Goal: Communication & Community: Answer question/provide support

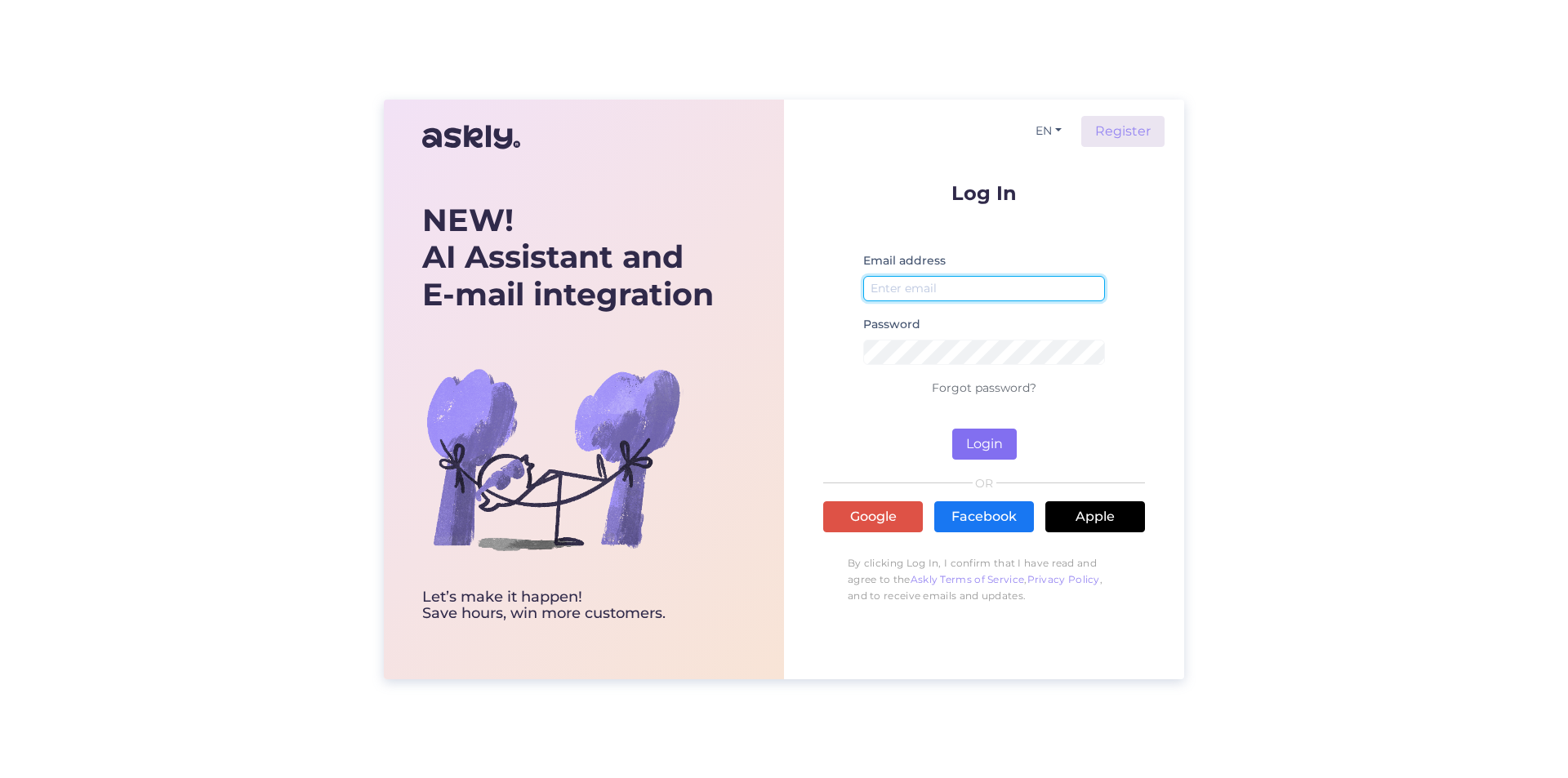
type input "[EMAIL_ADDRESS][DOMAIN_NAME]"
click at [999, 442] on button "Login" at bounding box center [984, 444] width 64 height 31
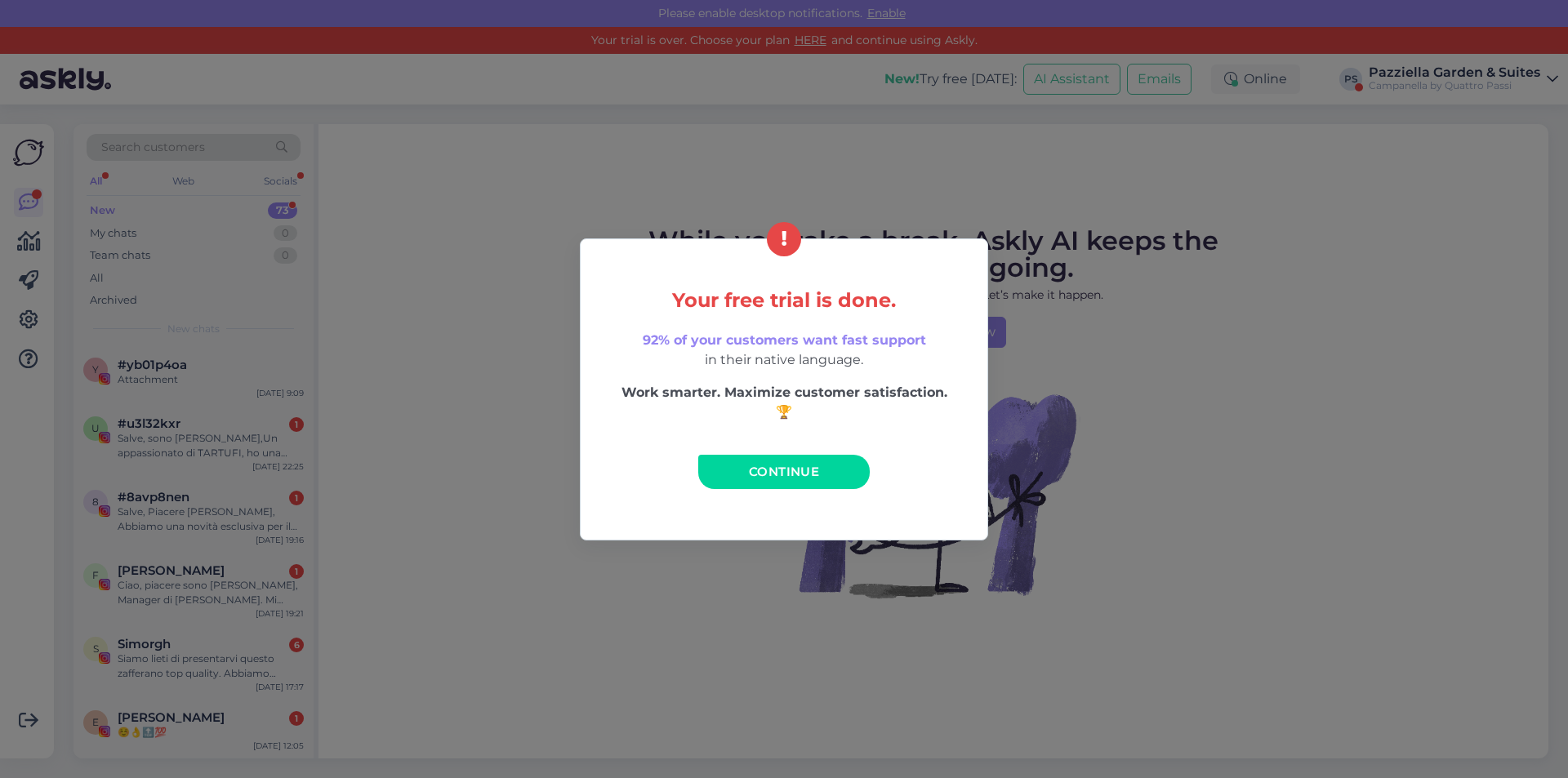
click at [761, 469] on span "Continue" at bounding box center [784, 471] width 70 height 16
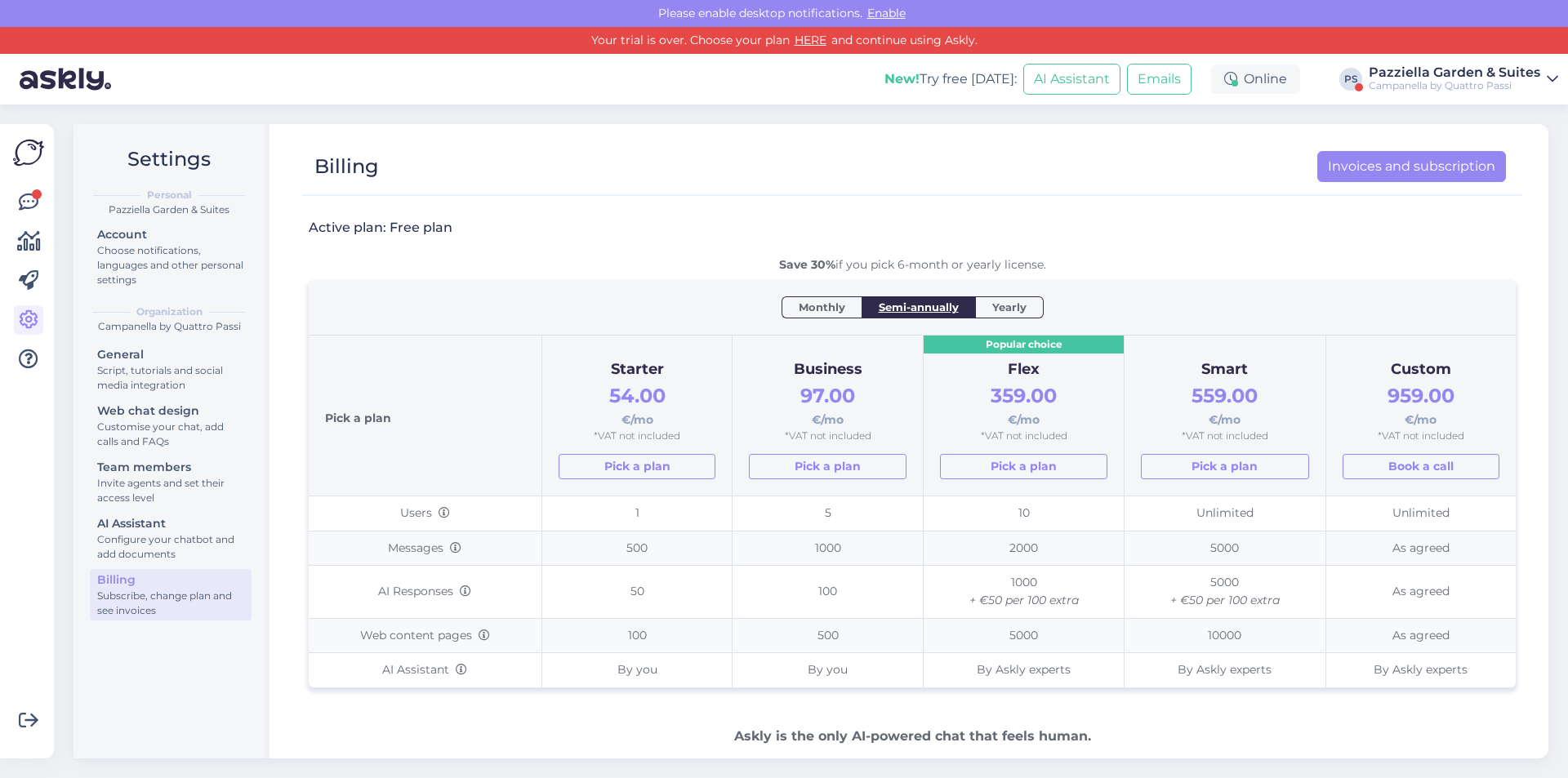
click at [1407, 82] on div "Campanella by Quattro Passi" at bounding box center [1454, 85] width 172 height 13
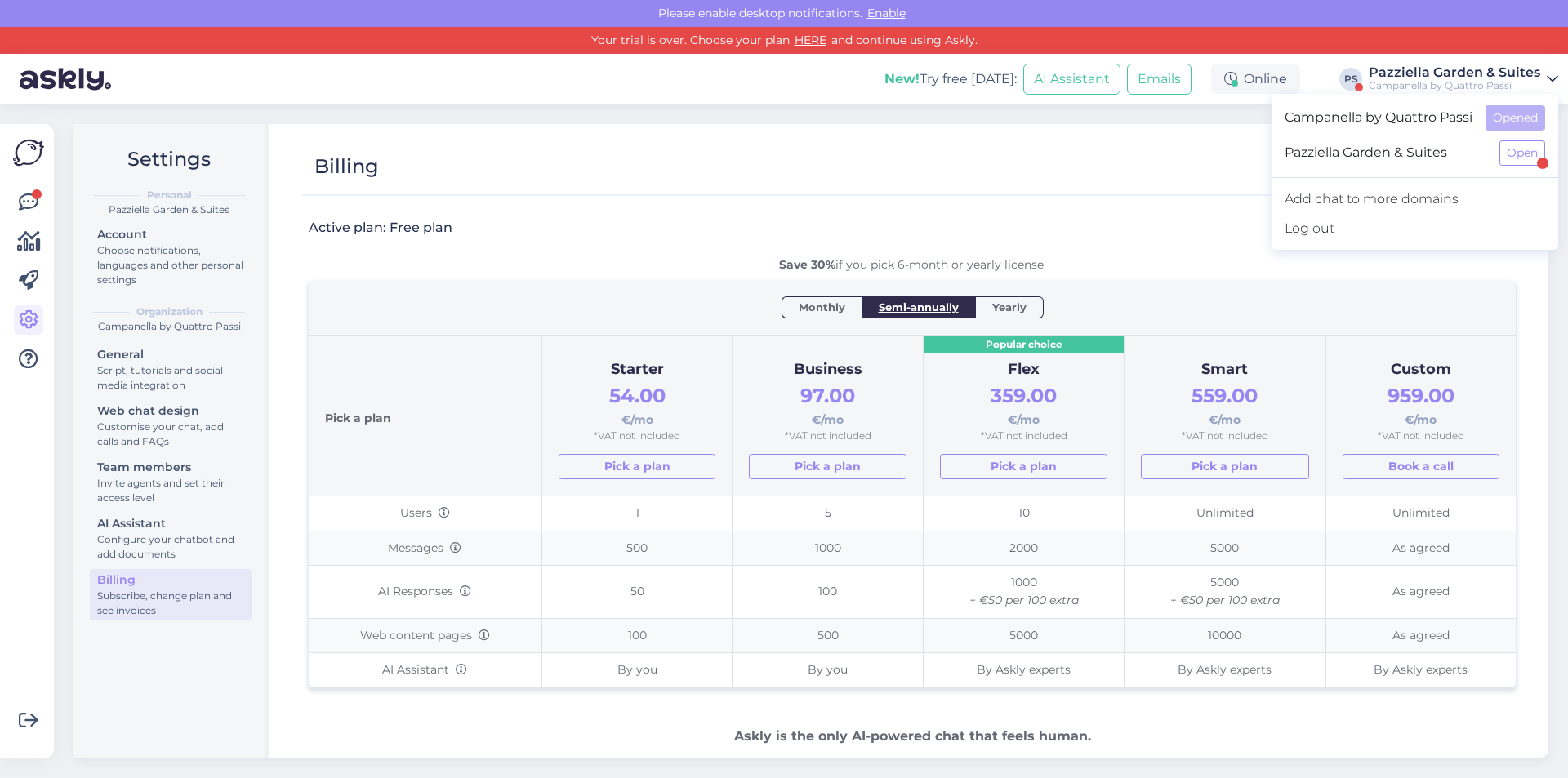
click at [1367, 154] on span "Pazziella Garden & Suites" at bounding box center [1385, 153] width 202 height 25
click at [1522, 152] on button "Open" at bounding box center [1521, 153] width 46 height 25
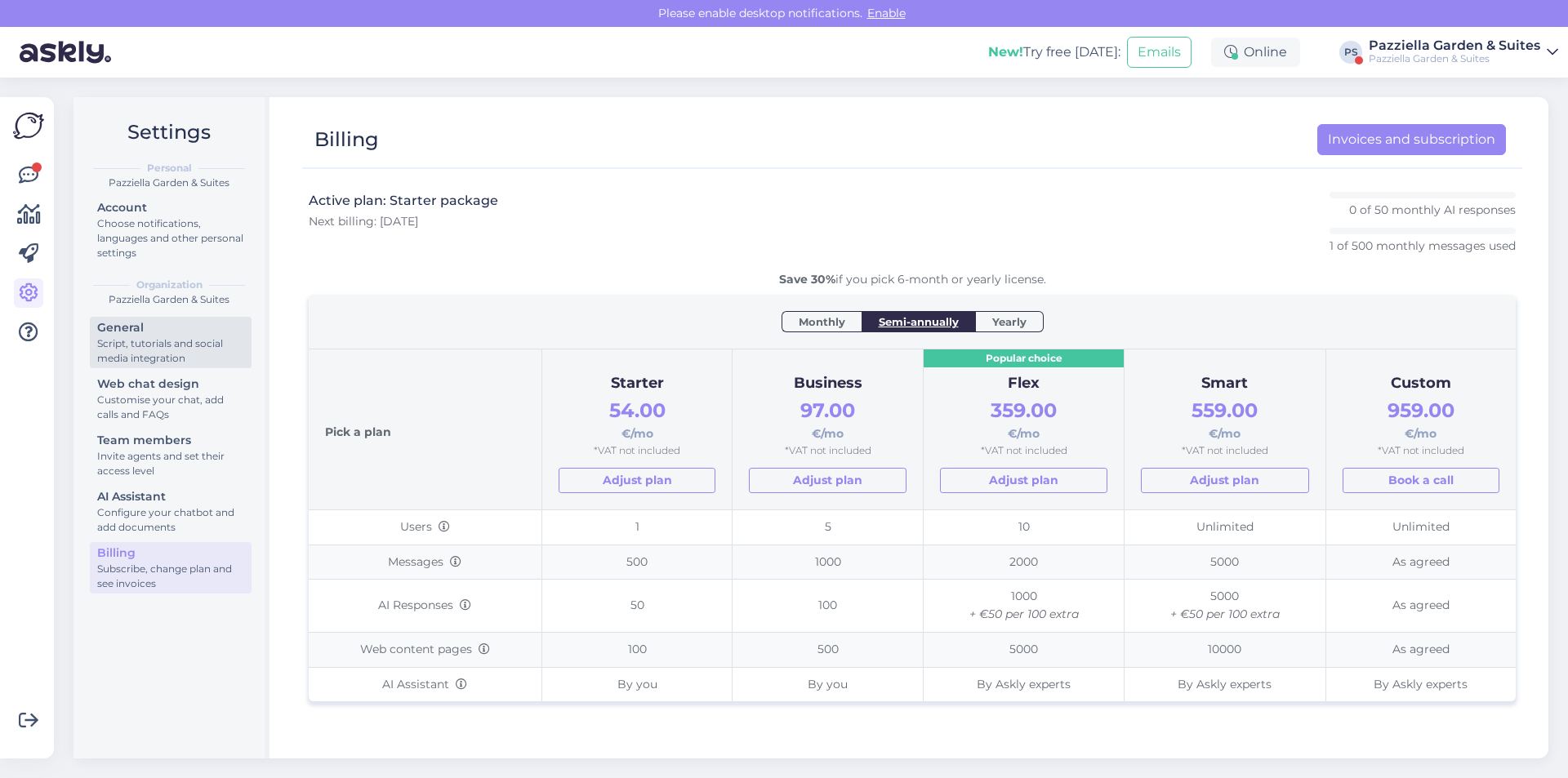
click at [187, 326] on div "General" at bounding box center [170, 328] width 147 height 17
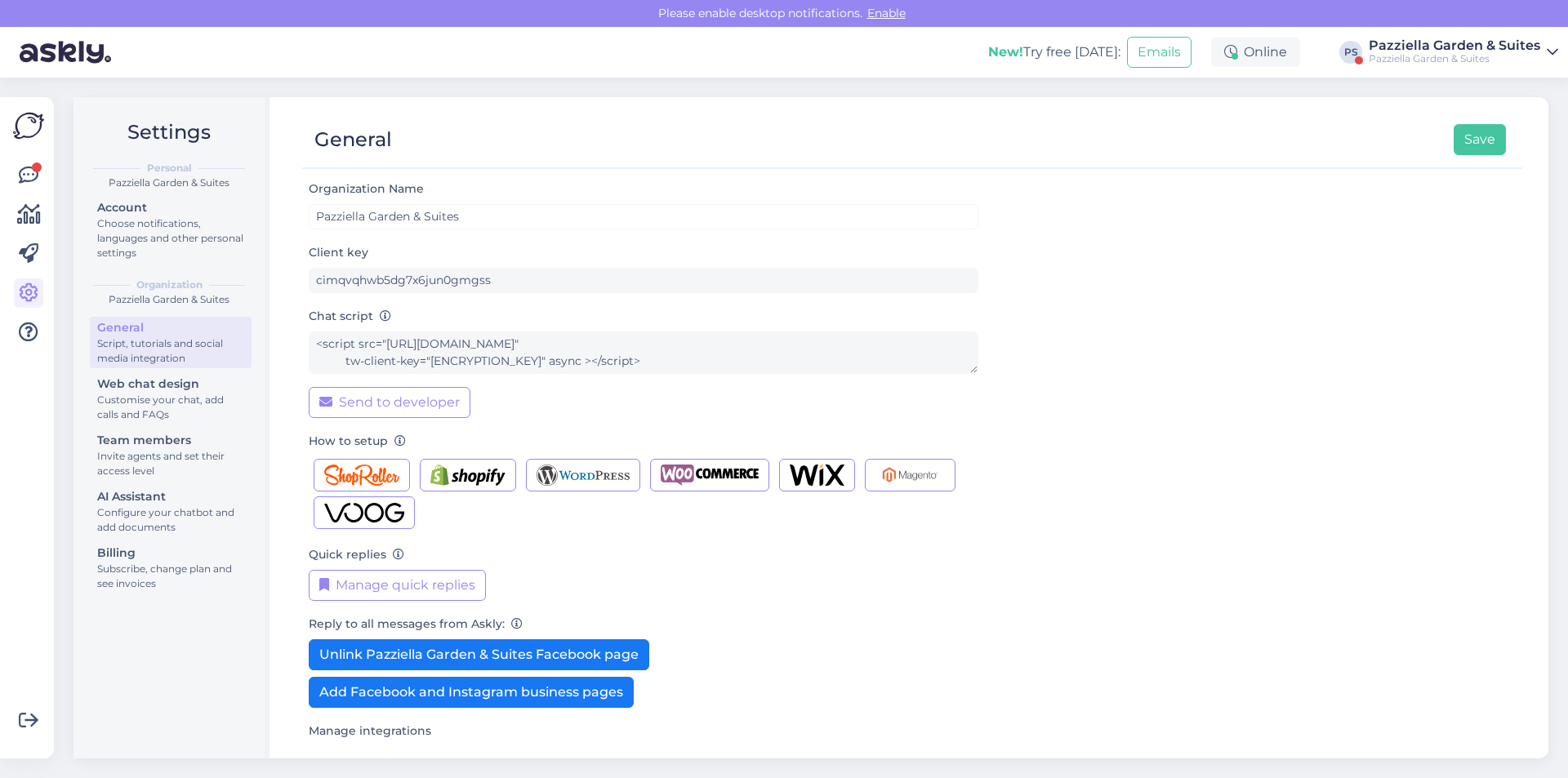
click at [172, 371] on div "General Script, tutorials and social media integration Web chat design Customis…" at bounding box center [170, 457] width 161 height 282
click at [172, 381] on div "Web chat design" at bounding box center [170, 385] width 147 height 17
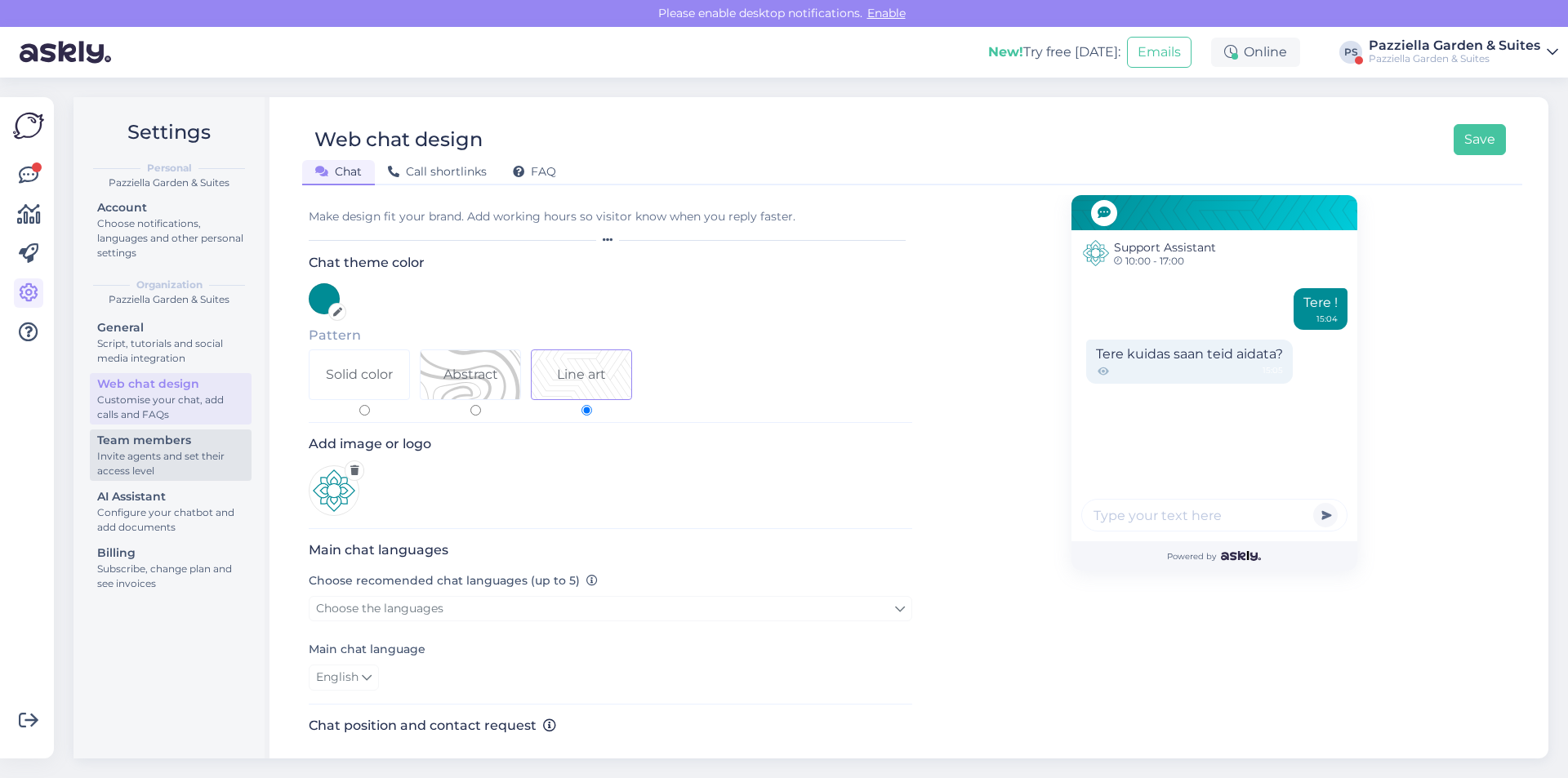
click at [178, 438] on div "Team members" at bounding box center [170, 441] width 147 height 17
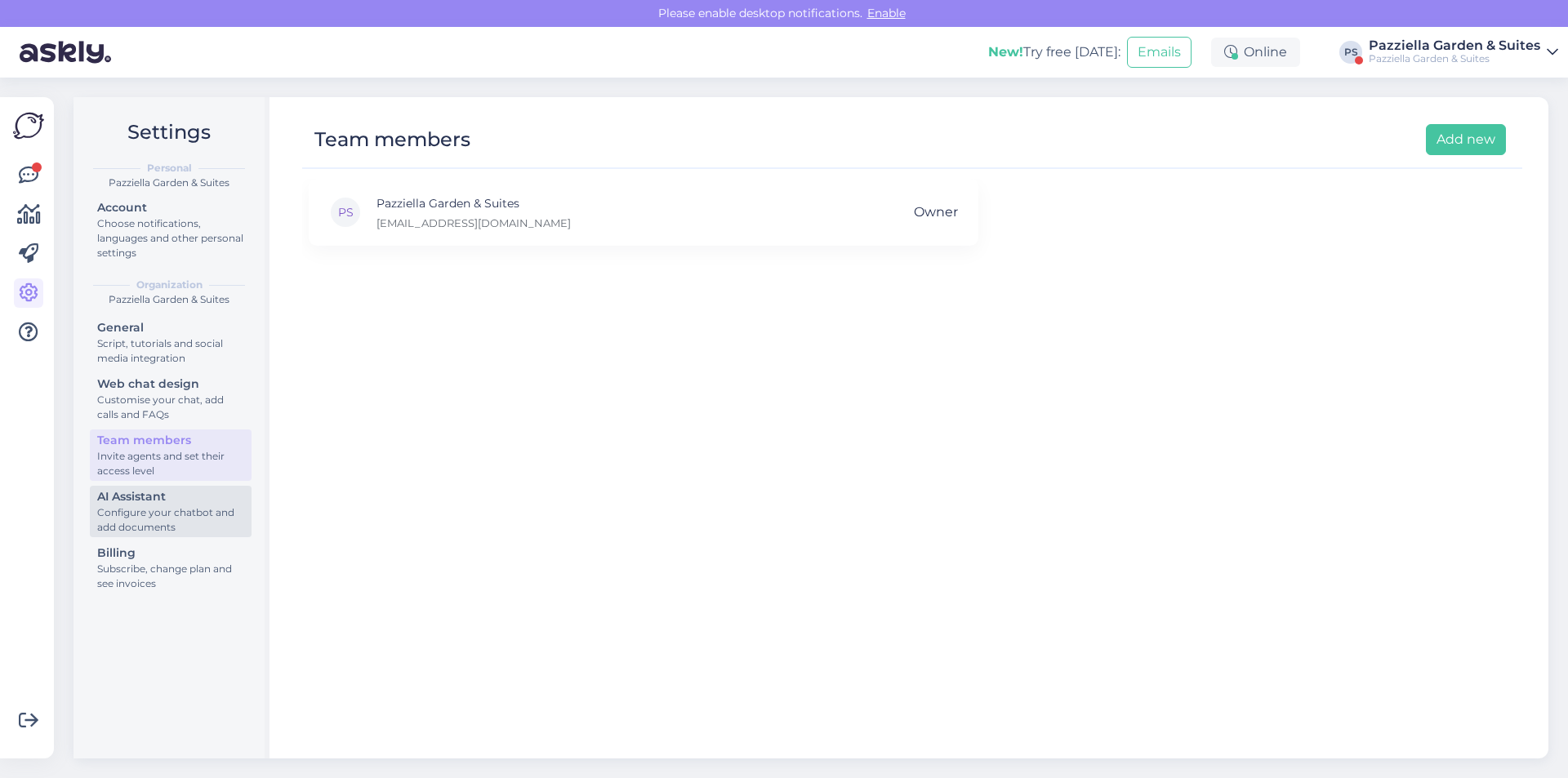
click at [184, 505] on div "Configure your chatbot and add documents" at bounding box center [170, 520] width 147 height 29
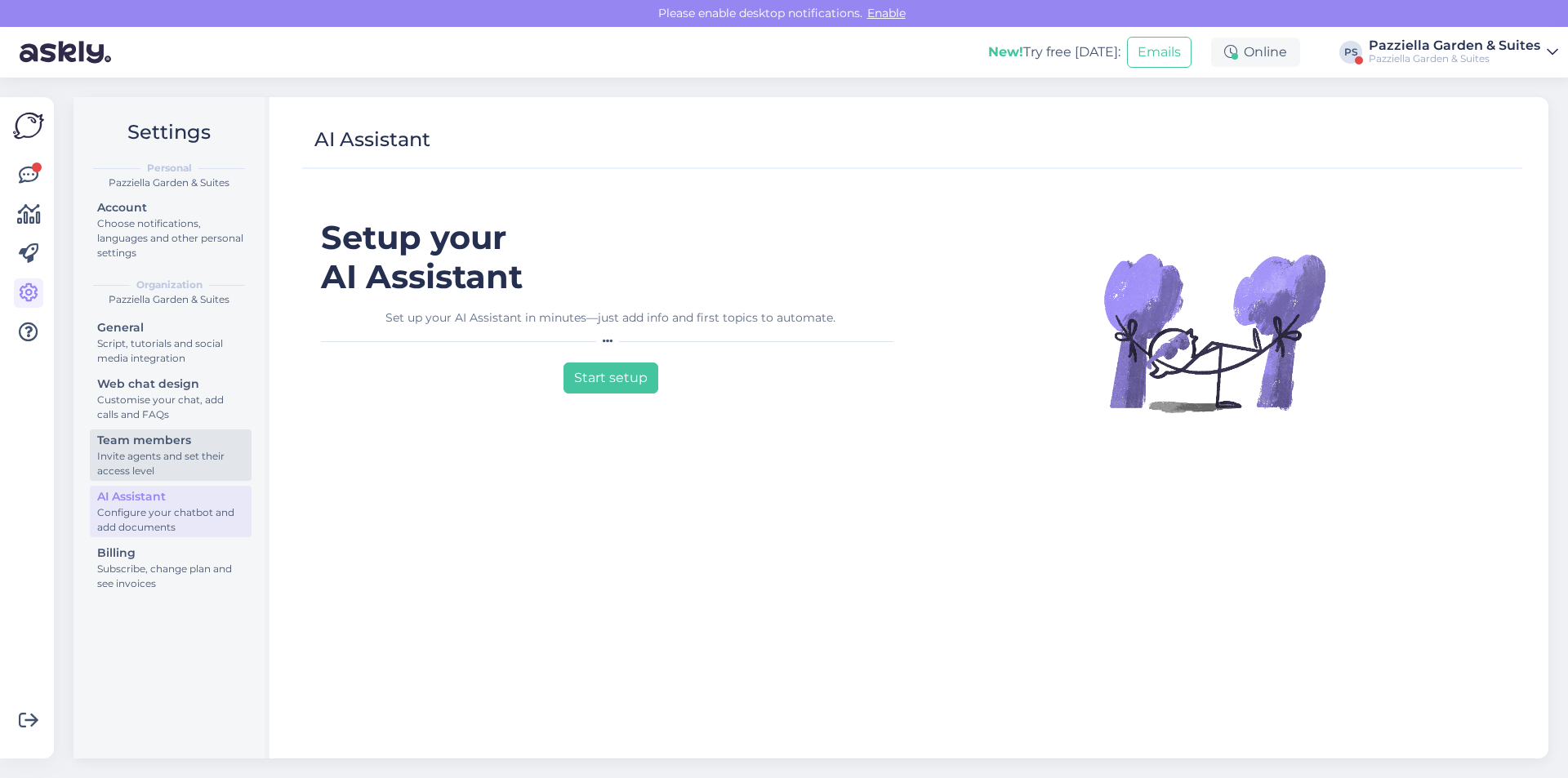
click at [167, 459] on div "Invite agents and set their access level" at bounding box center [170, 463] width 147 height 29
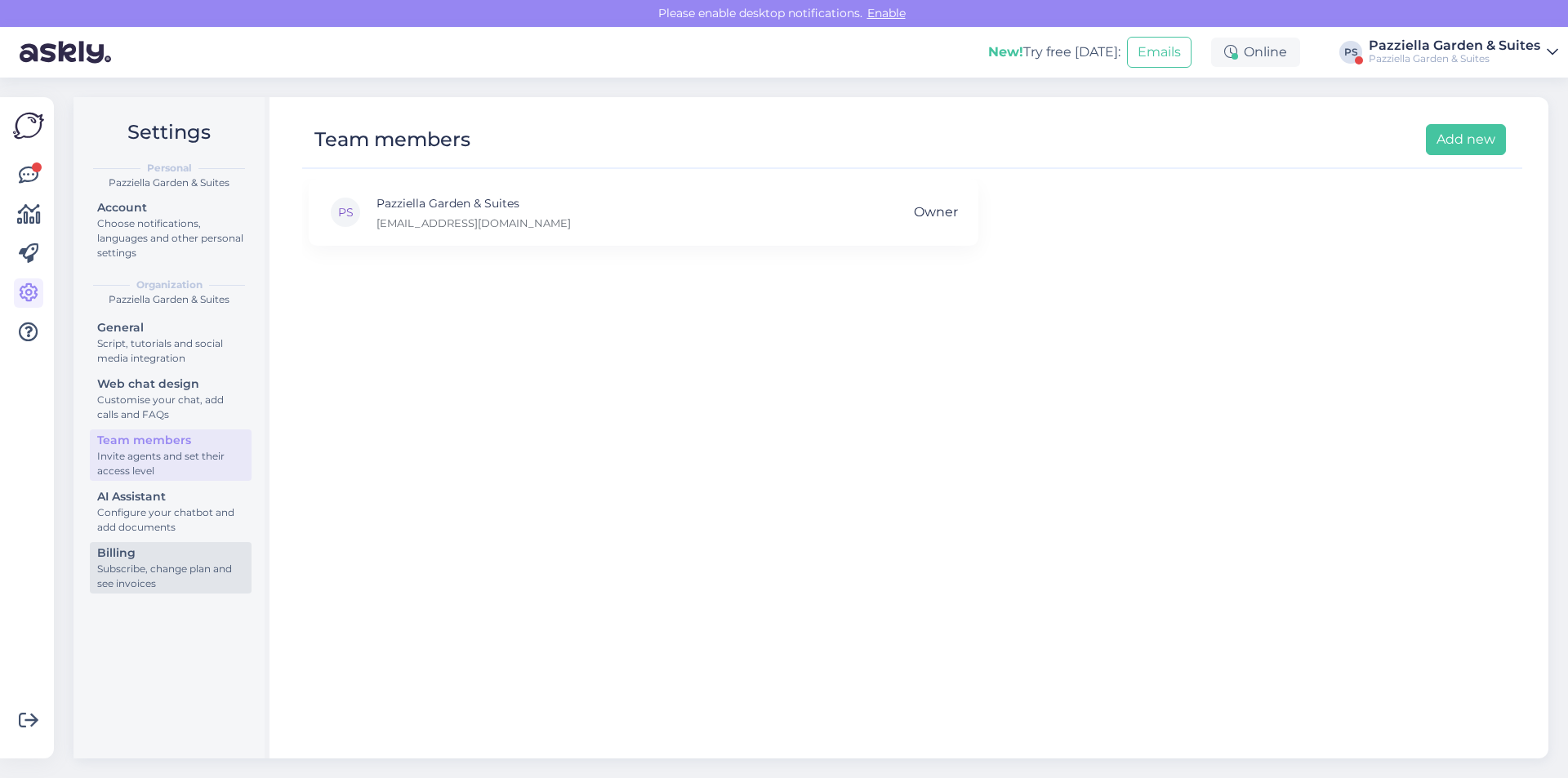
click at [187, 571] on div "Subscribe, change plan and see invoices" at bounding box center [170, 576] width 147 height 29
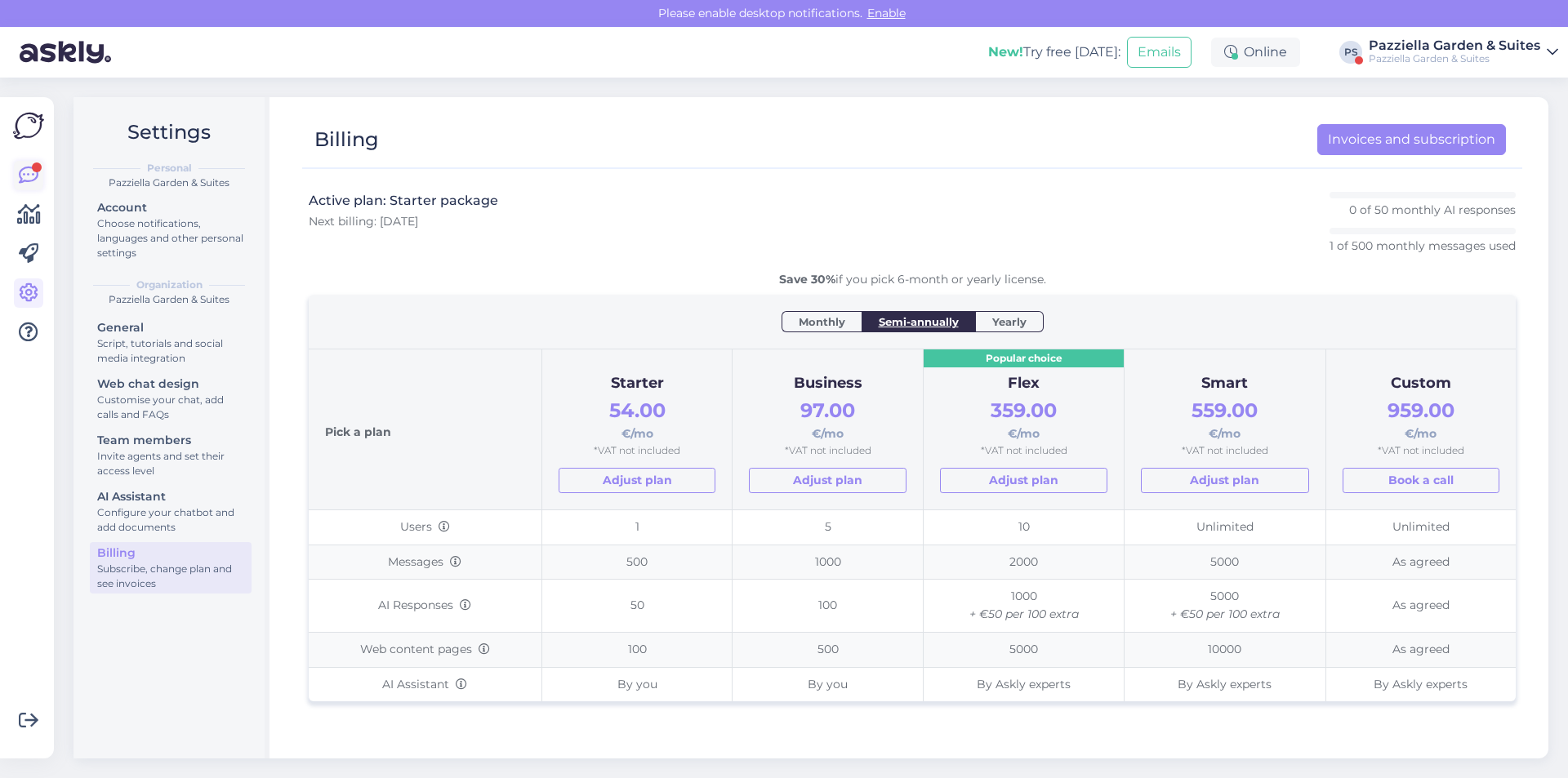
click at [33, 169] on div at bounding box center [37, 167] width 10 height 10
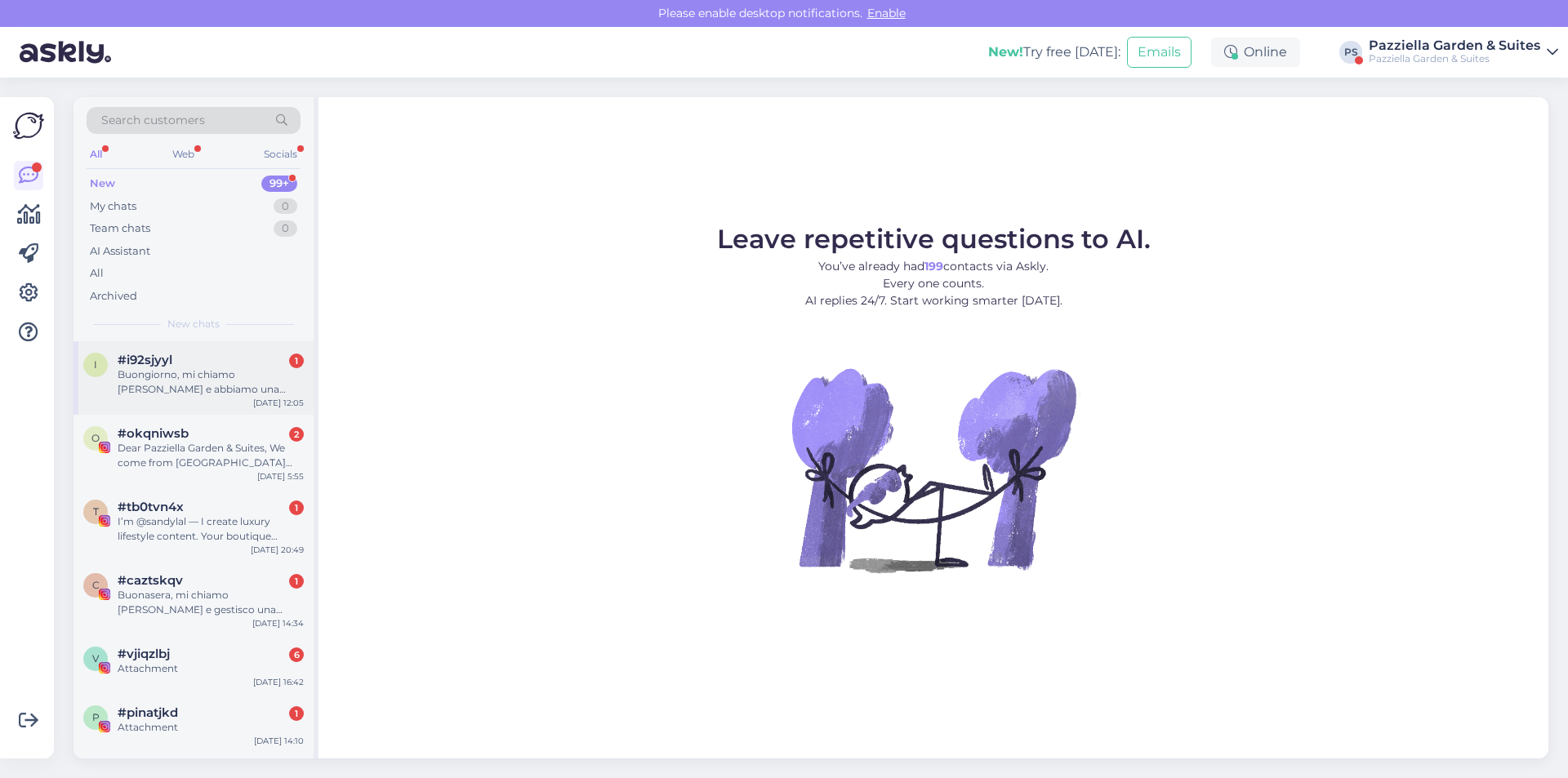
click at [188, 381] on div "Buongiorno, mi chiamo [PERSON_NAME] e abbiamo una prenotazione con voi per doma…" at bounding box center [211, 382] width 187 height 29
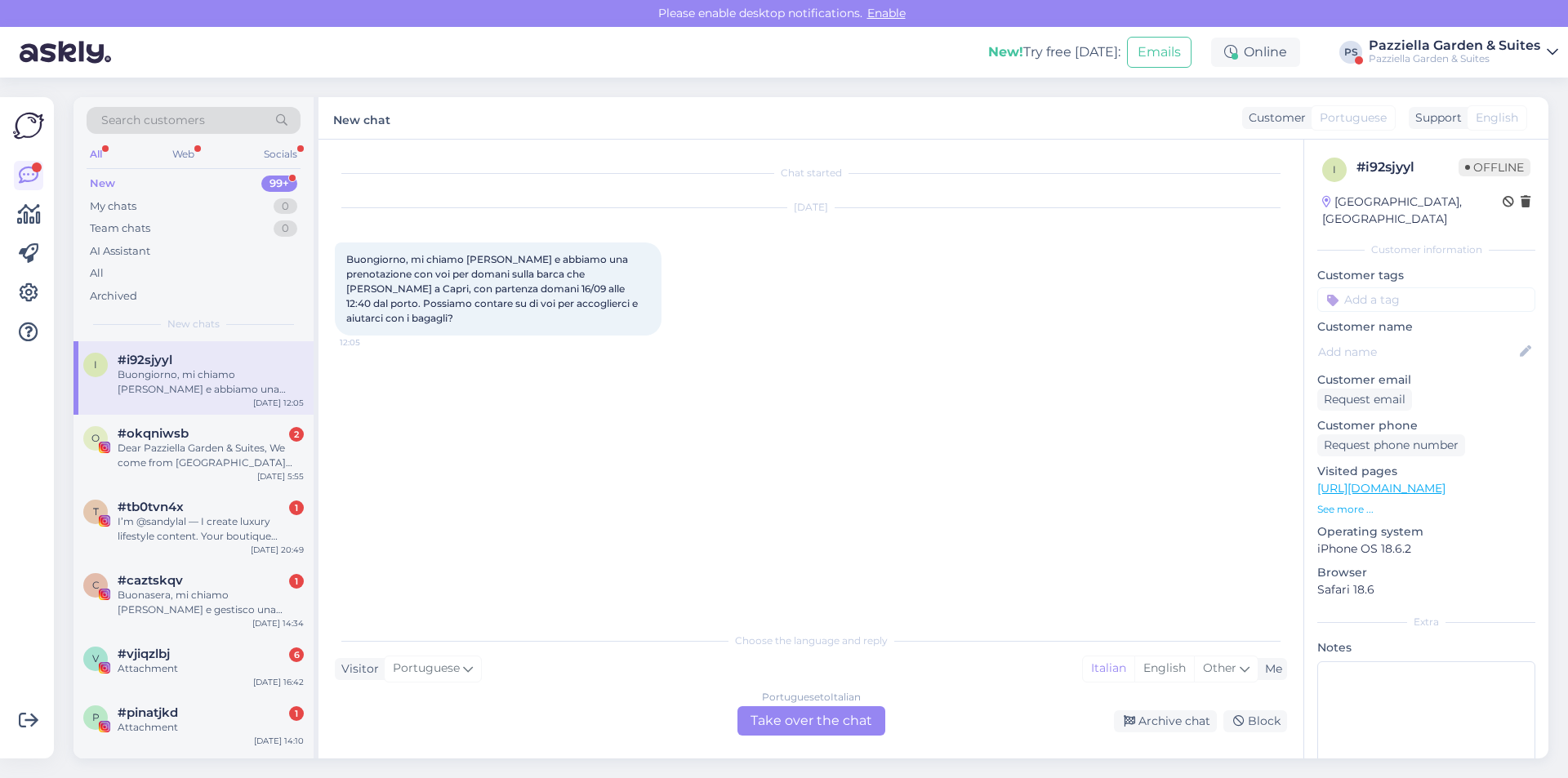
click at [835, 723] on div "Portuguese to Italian Take over the chat" at bounding box center [811, 721] width 148 height 29
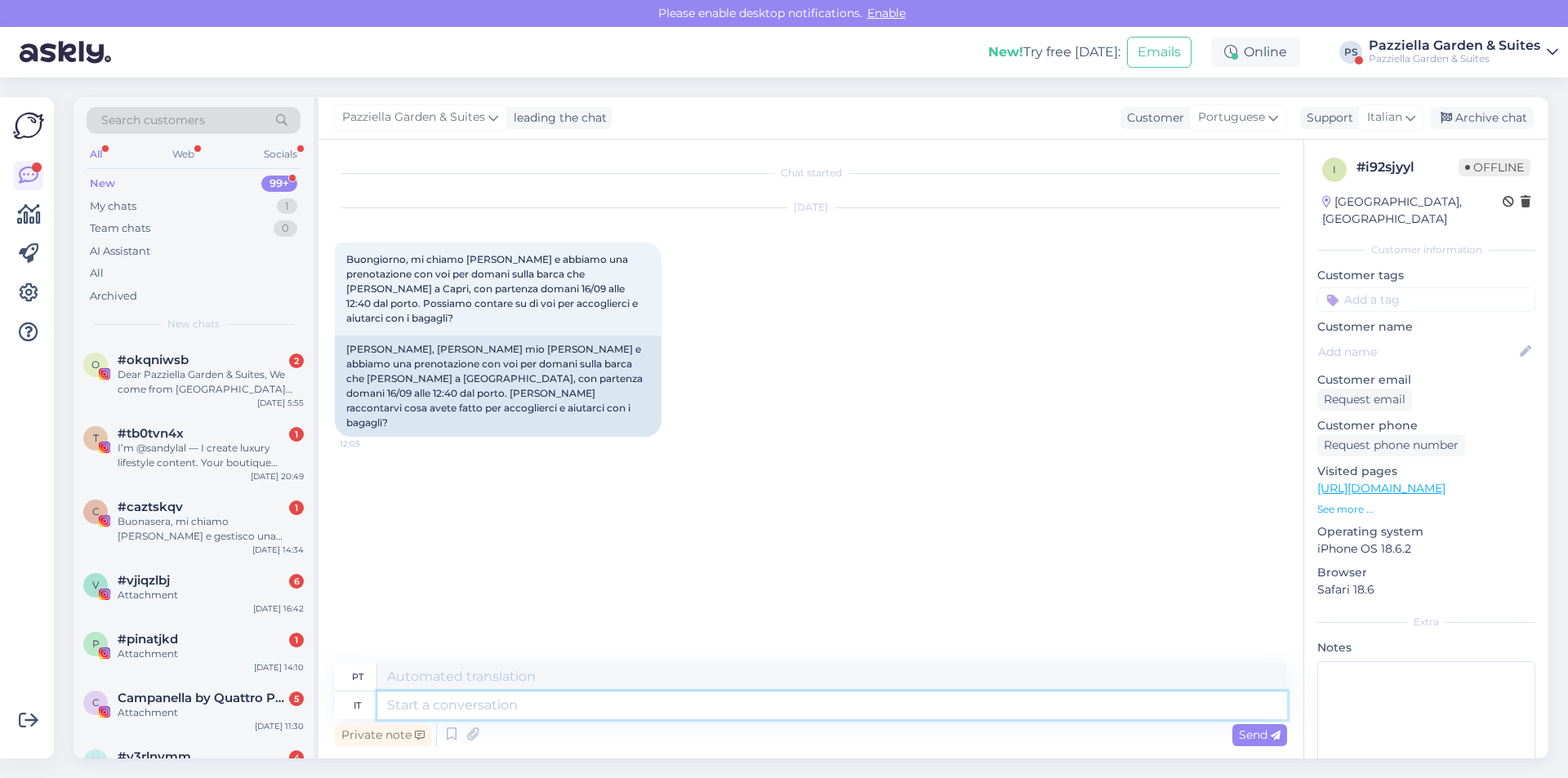
click at [503, 719] on textarea at bounding box center [832, 705] width 910 height 28
type textarea "Buongiornissimo"
type textarea "Bom dia"
type textarea "Buongiornissimo Sig"
type textarea "Bom dia, Sr."
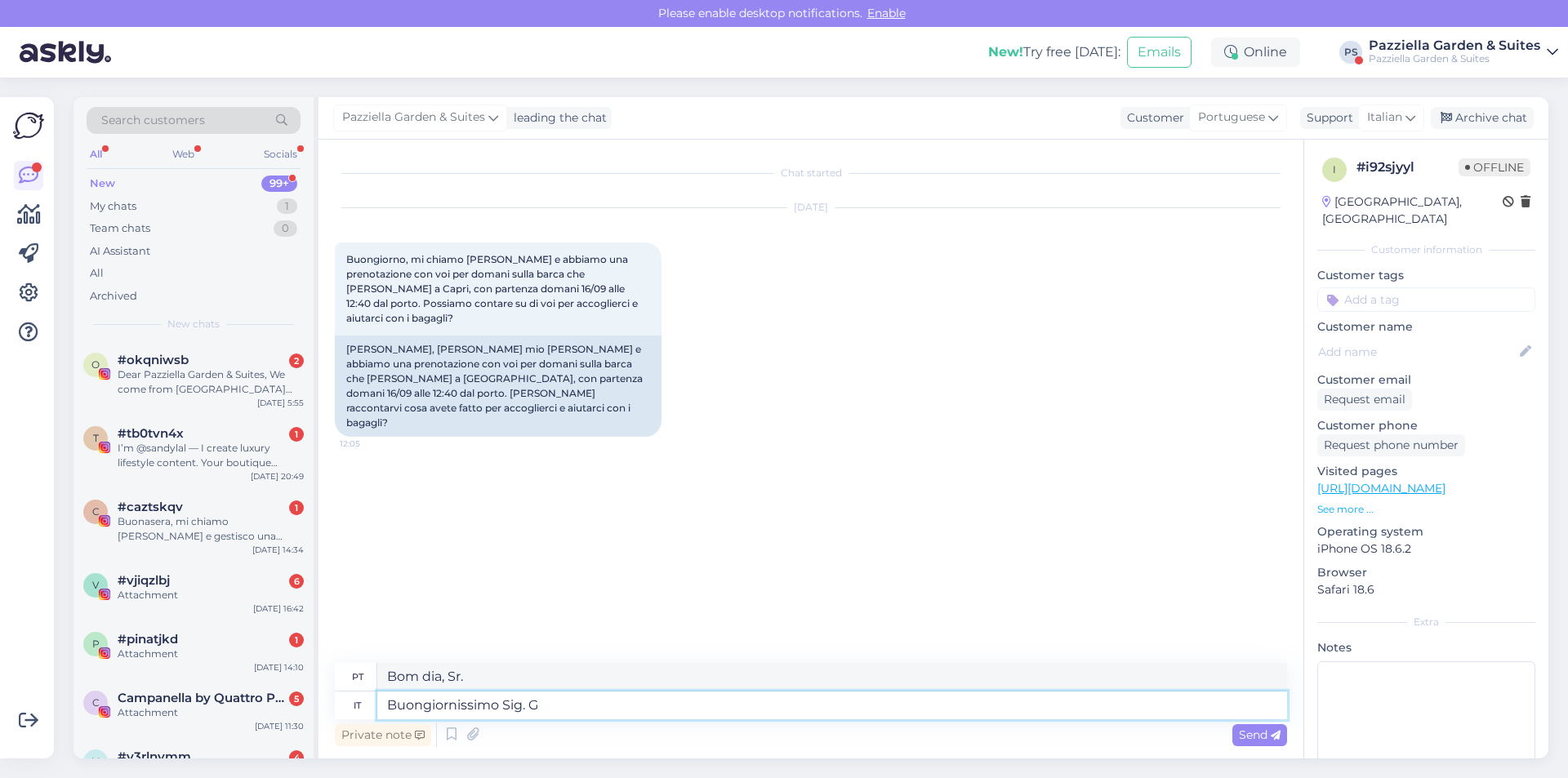
type textarea "Buongiornissimo Sig. Ga"
type textarea "Bom dia, Sr. Ga"
type textarea "Buongiornissimo Sig. Ga"
click at [23, 300] on icon at bounding box center [28, 293] width 19 height 19
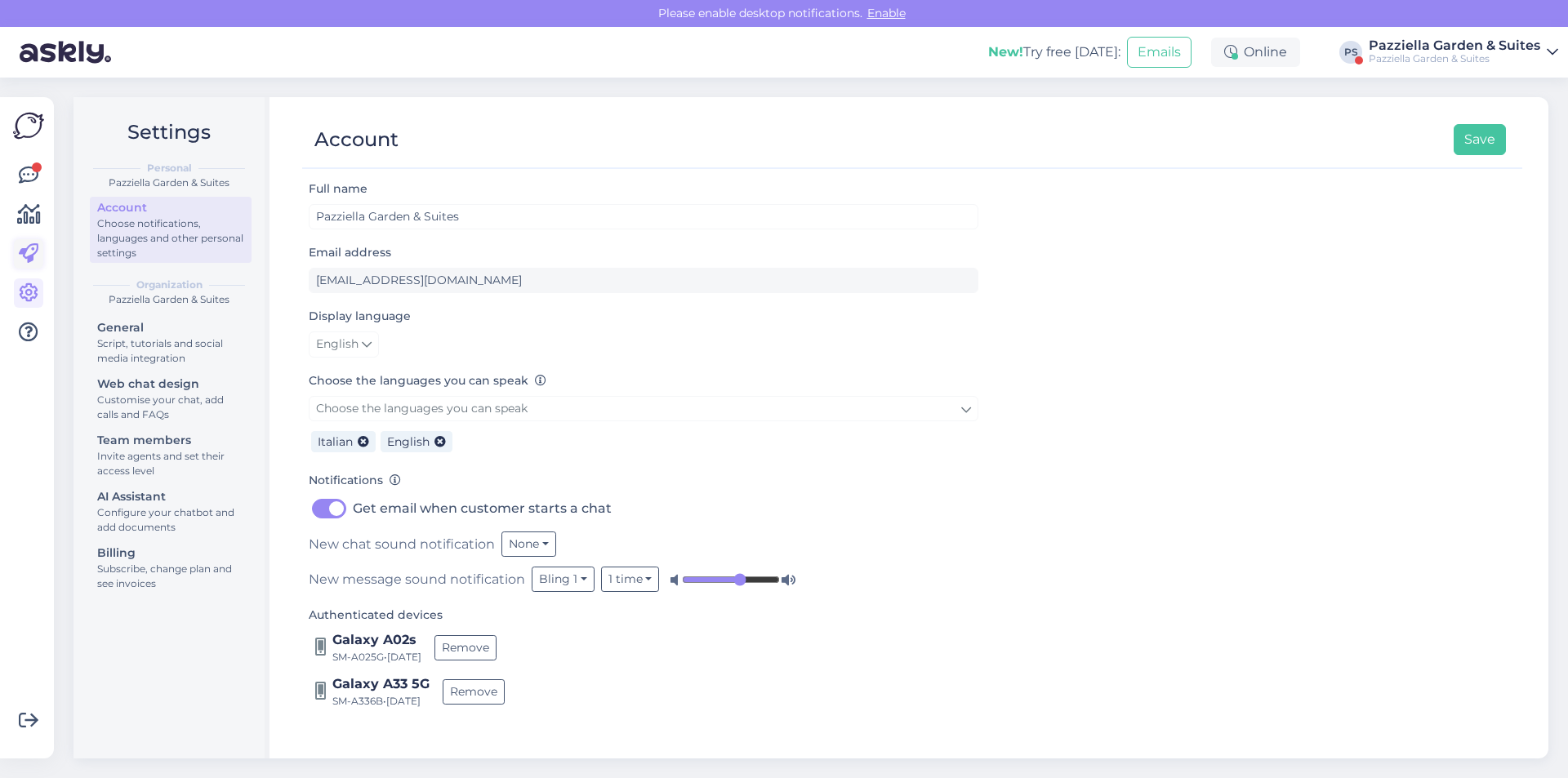
click at [34, 259] on icon at bounding box center [28, 254] width 19 height 19
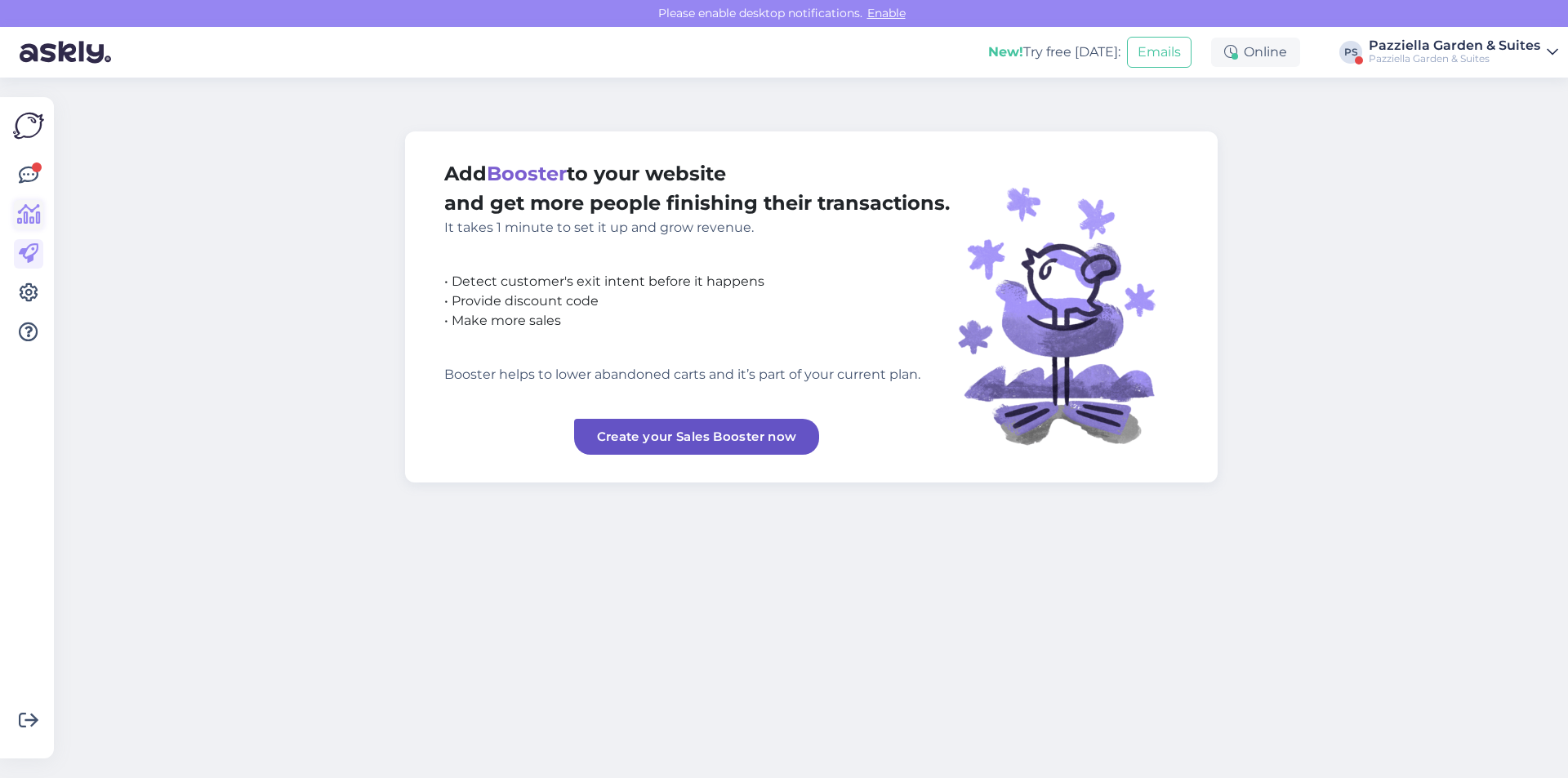
click at [25, 213] on icon at bounding box center [29, 215] width 23 height 19
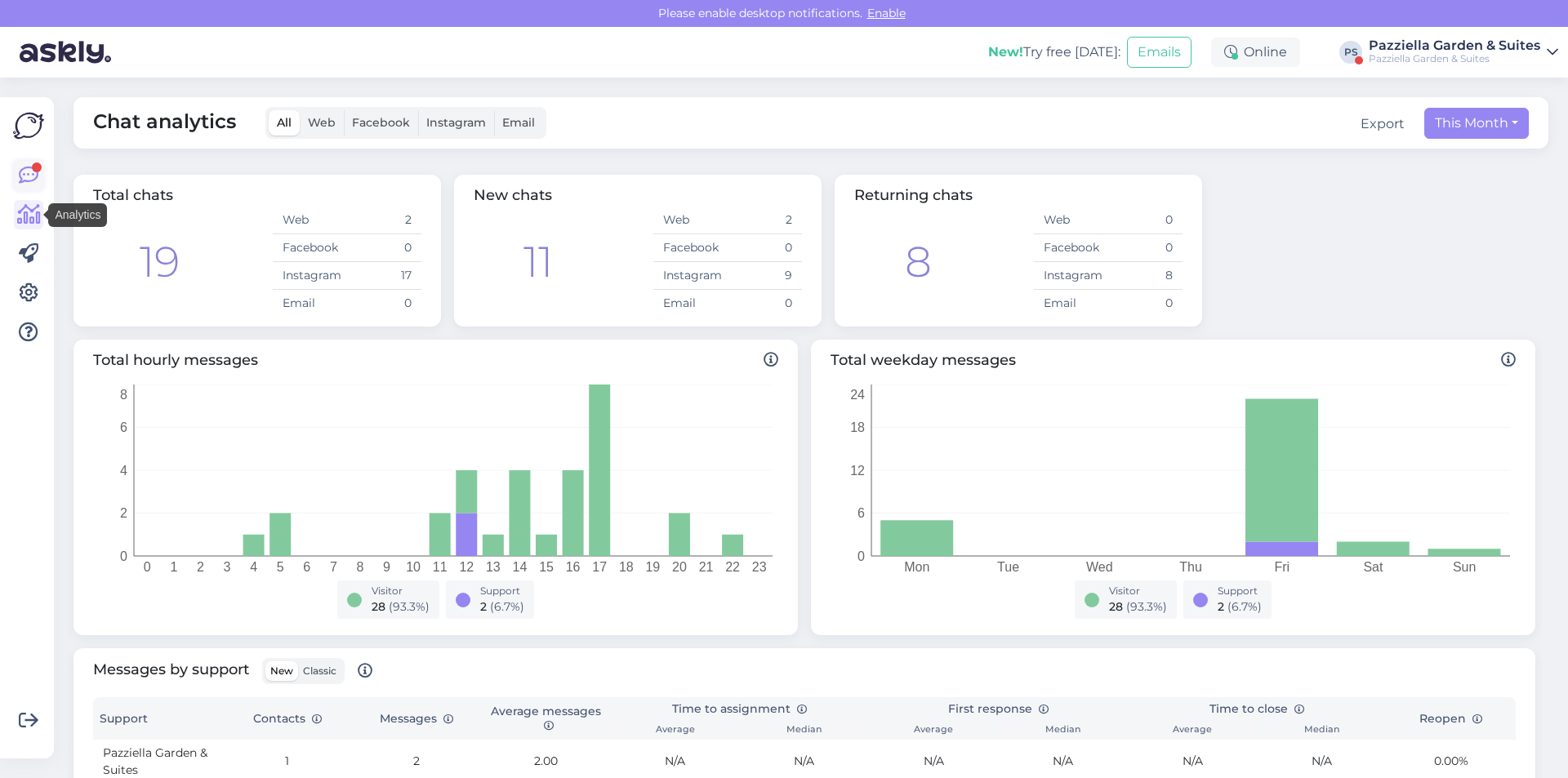
click at [25, 181] on icon at bounding box center [28, 176] width 19 height 19
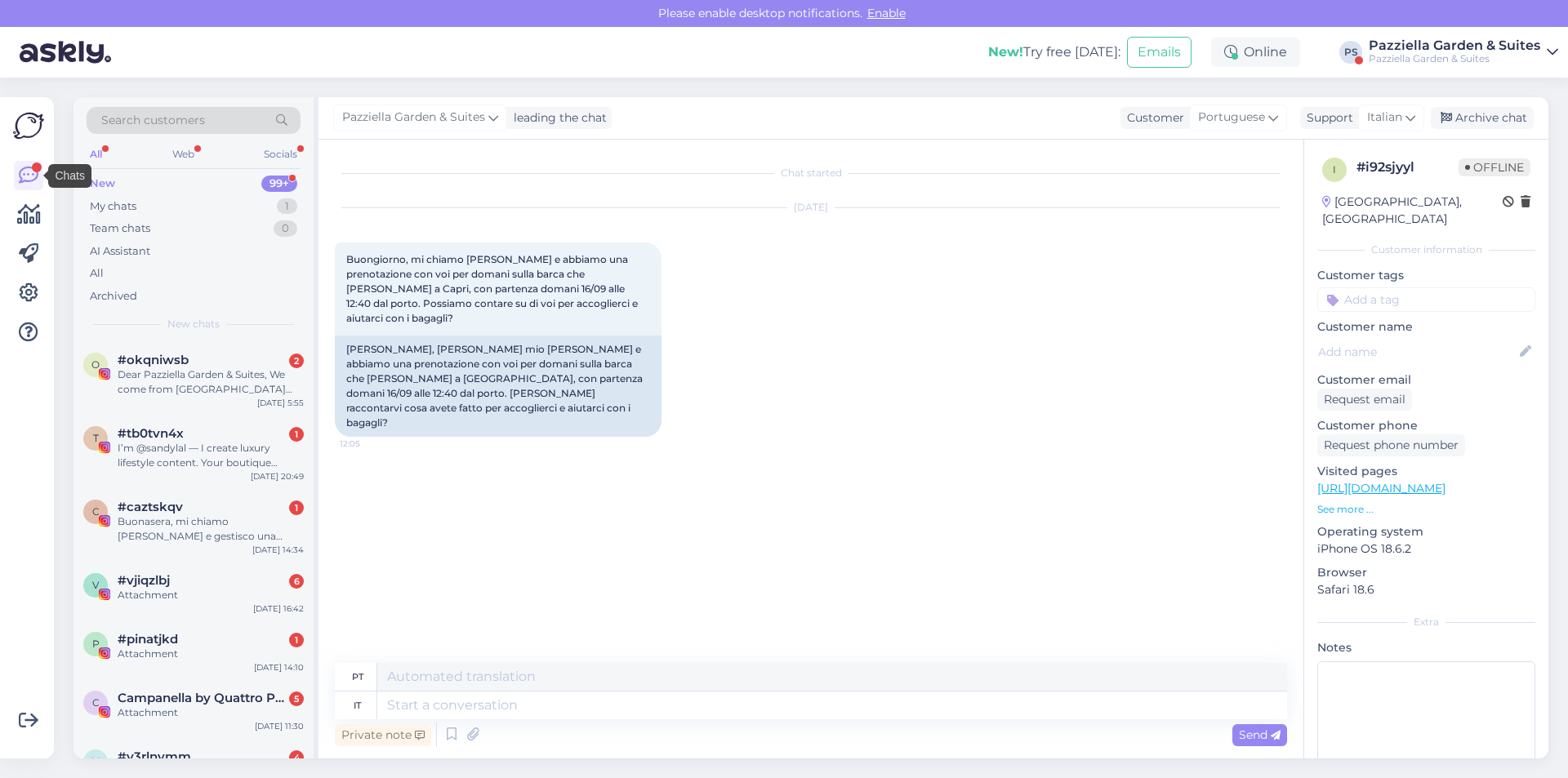
click at [25, 181] on icon at bounding box center [28, 176] width 19 height 19
click at [555, 701] on textarea at bounding box center [832, 705] width 910 height 28
type textarea "Buongior"
type textarea "Bom dia"
type textarea "Buongiorno [PERSON_NAME]"
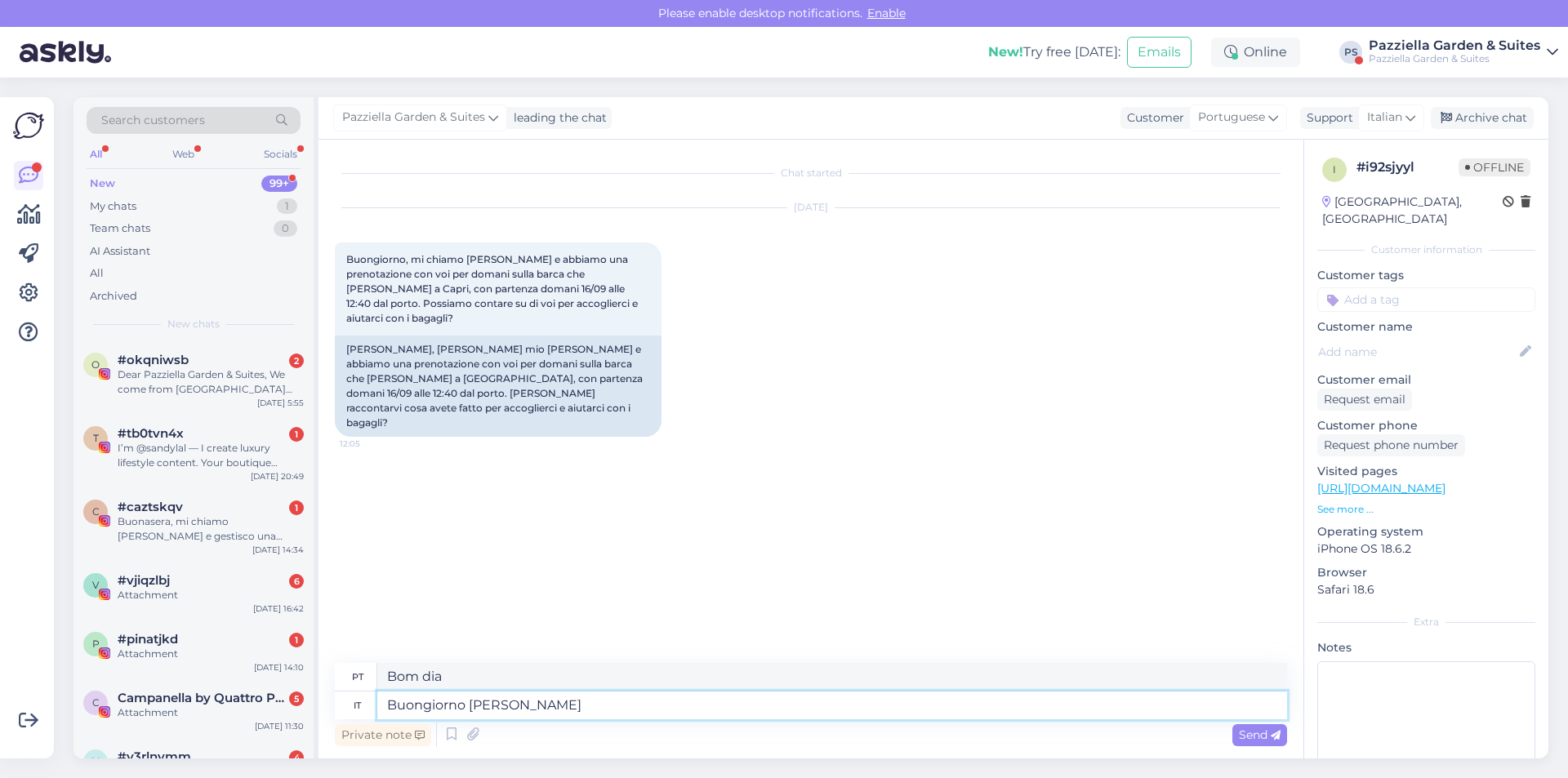
type textarea "Bom dia senhor."
type textarea "[PERSON_NAME] [PERSON_NAME],"
type textarea "Bom dia, Sr. Garre,"
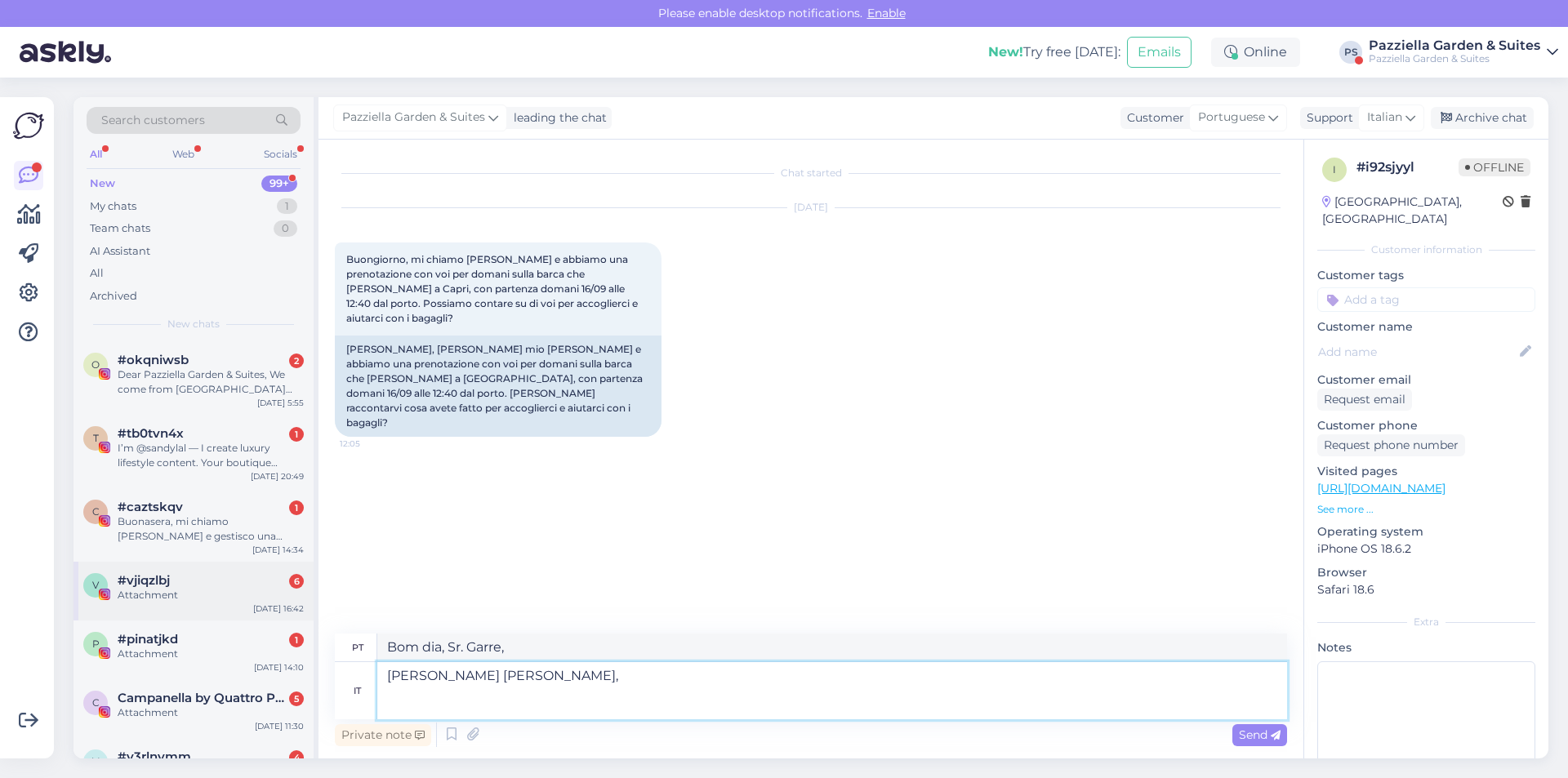
drag, startPoint x: 595, startPoint y: 684, endPoint x: 235, endPoint y: 618, distance: 366.0
click at [238, 618] on div "Search customers All Web Socials New 99+ My chats 1 Team chats 0 AI Assistant A…" at bounding box center [811, 427] width 1475 height 661
paste textarea "Loremip Dol./Sit,am Co adipiscinge sed doei tempor in Utlaboree Dolore & Magnaa…"
type textarea "Loremip Dol./Sit,am Co adipiscinge sed doei tempor in Utlaboree Dolore & Magnaa…"
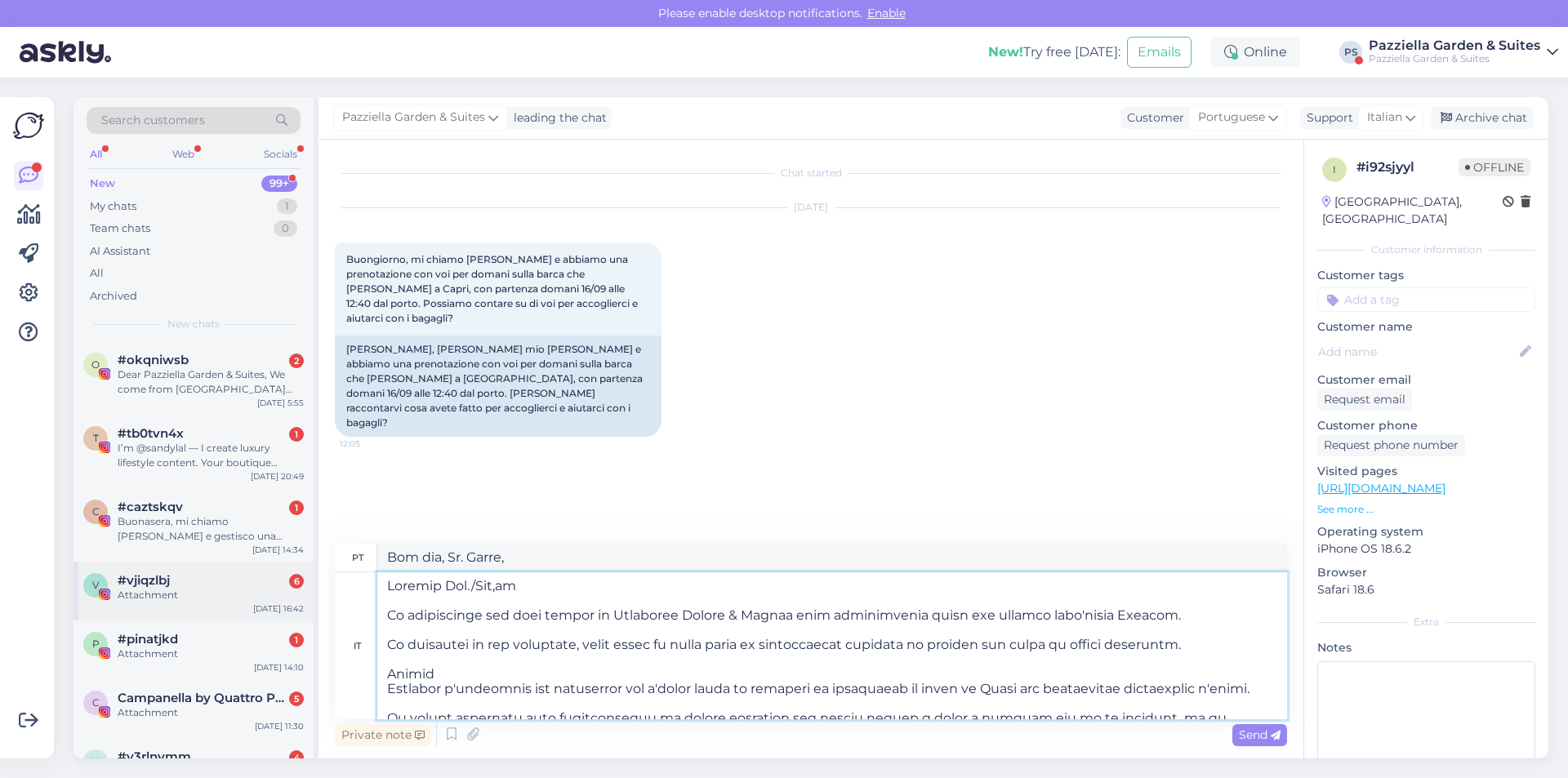
scroll to position [256, 0]
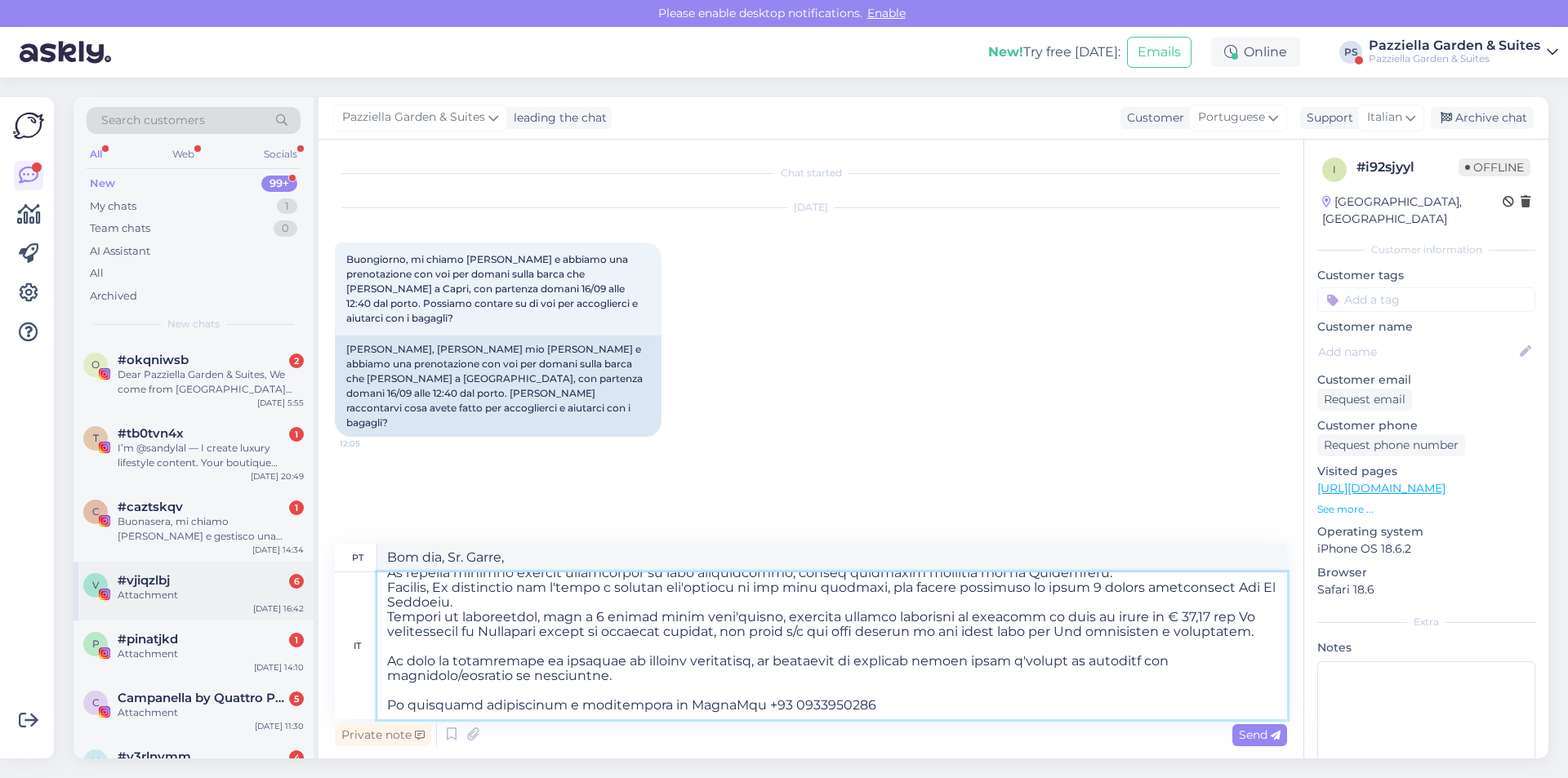
type textarea "Loremip Dol./Sit,am Consectetur adi elitsedd e Temporinc Utlabo & Etdolo magn a…"
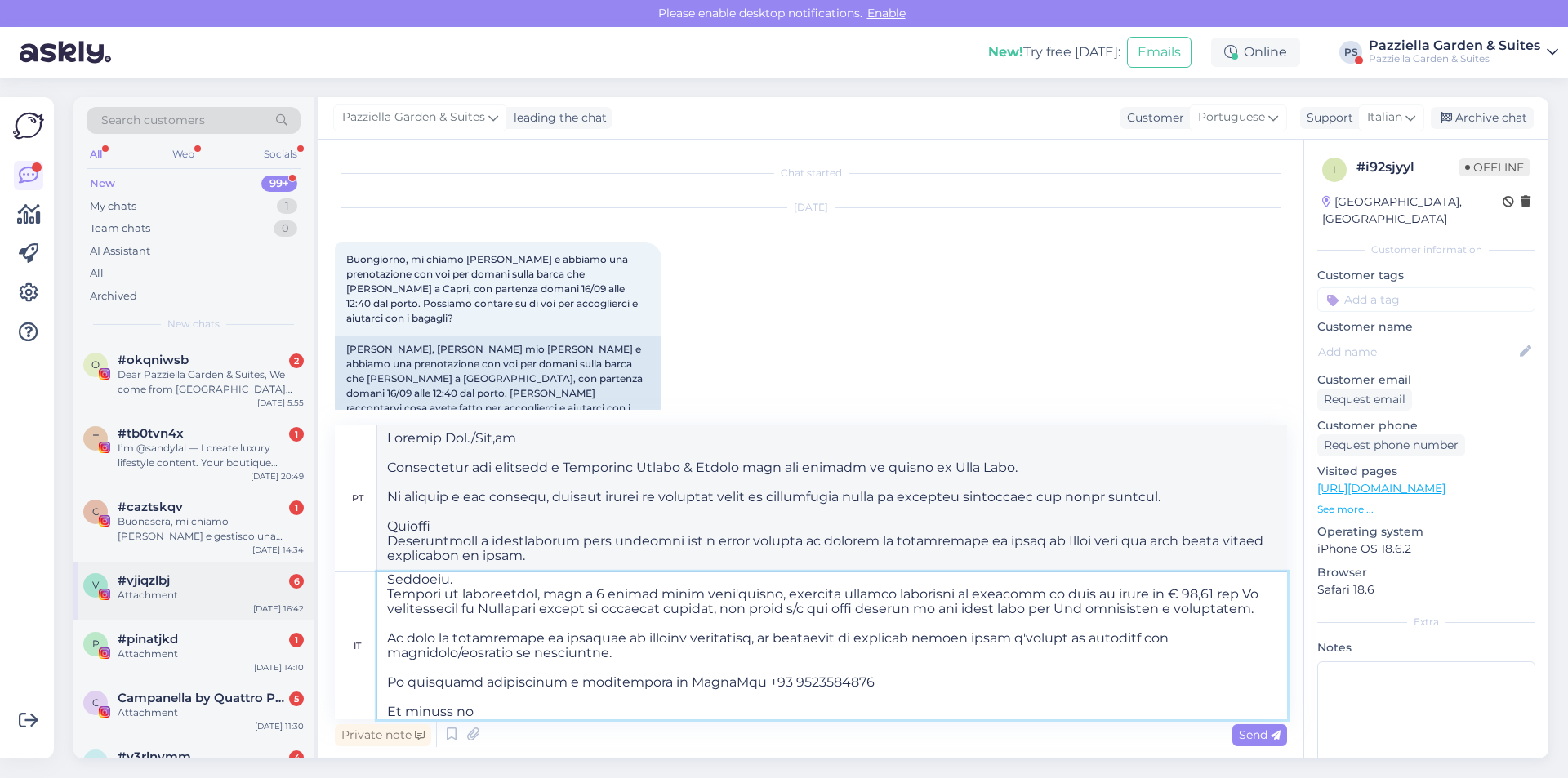
type textarea "Loremip Dol./Sit,am Co adipiscinge sed doei tempor in Utlaboree Dolore & Magnaa…"
type textarea "Loremip Dol./Sit,am Consectetur adi elitsedd e Temporinc Utlabo & Etdolo magn a…"
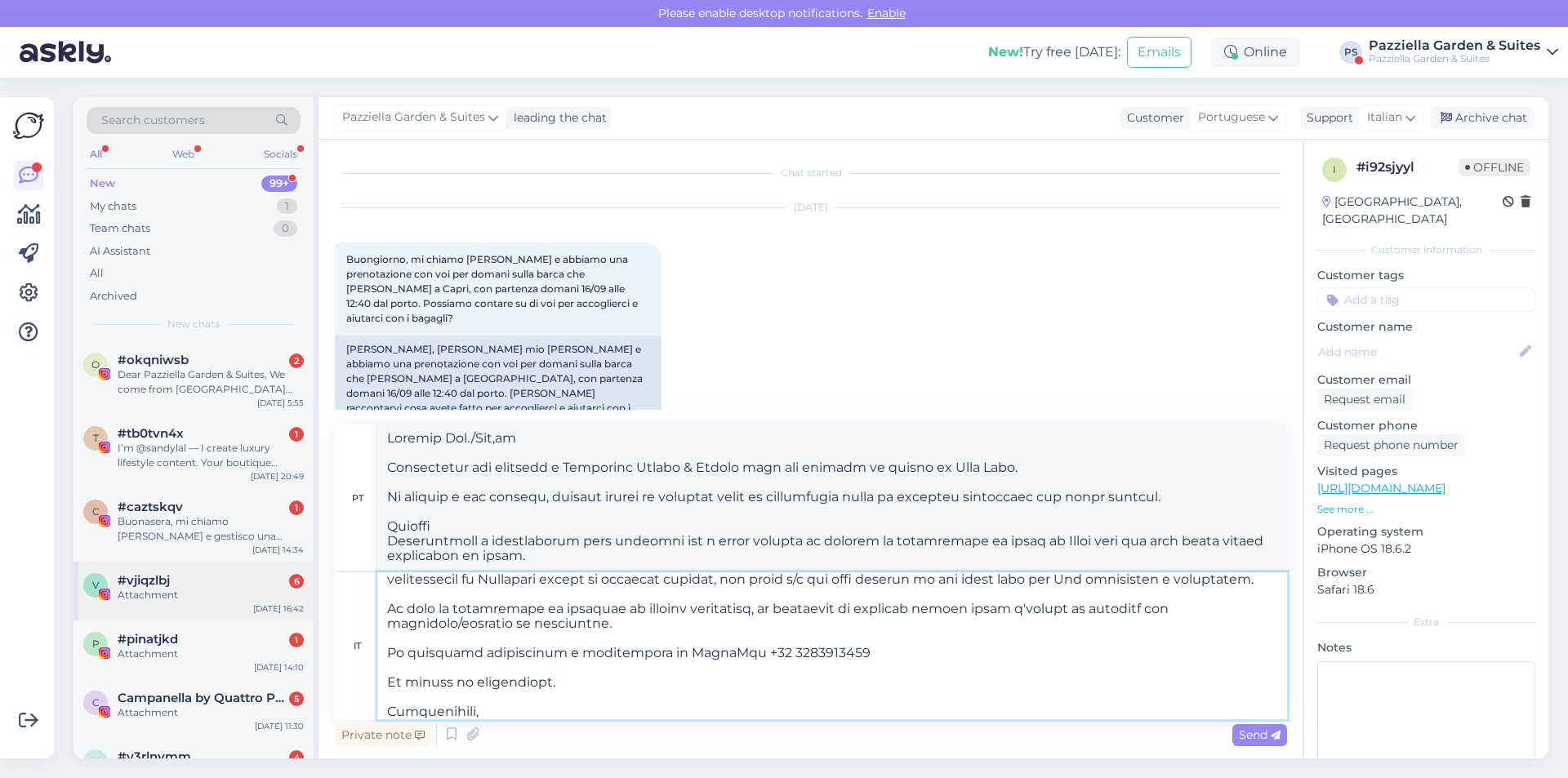
scroll to position [300, 0]
type textarea "Loremip Dol./Sit,am Co adipiscinge sed doei tempor in Utlaboree Dolore & Magnaa…"
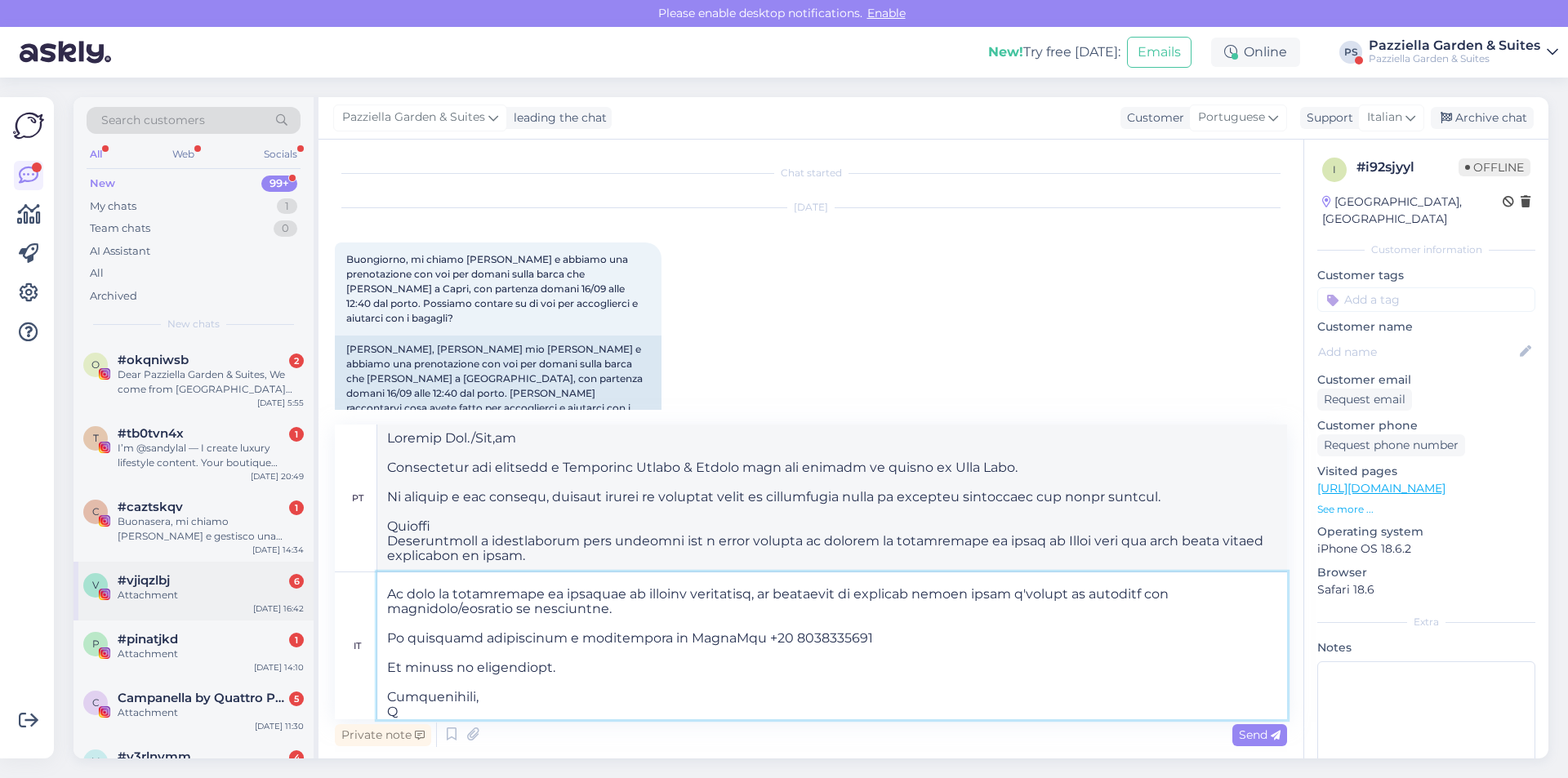
type textarea "Loremip Dol./Sit,am Consectetur adi elitsedd e Temporinc Utlabo & Etdolo magn a…"
type textarea "Loremip Dol./Sit,am Co adipiscinge sed doei tempor in Utlaboree Dolore & Magnaa…"
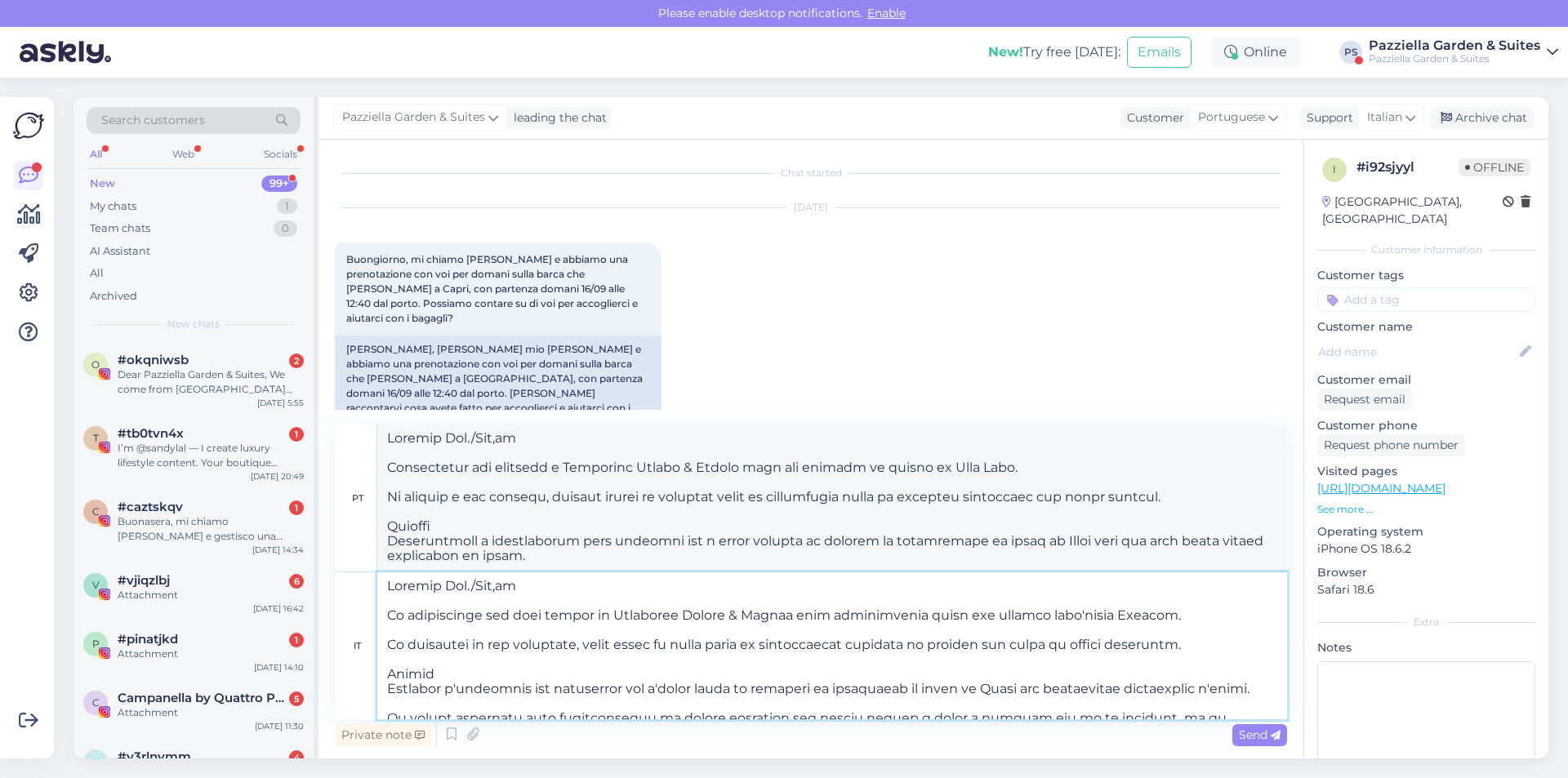
type textarea "Loremip Dol./Sit,am Consectetur adi elitsedd e Temporinc Utlabo & Etdolo magn a…"
click at [501, 594] on textarea at bounding box center [832, 645] width 910 height 147
click at [663, 585] on textarea at bounding box center [832, 645] width 910 height 147
type textarea "Loremip Dol. Si ametconsect adi elit seddoe te Incididun Utlabo & Etdolo magn a…"
type textarea "Loremip Dolors, Ametcons adi elitsedd e Temporinc Utlabo & Etdolo magn ali enim…"
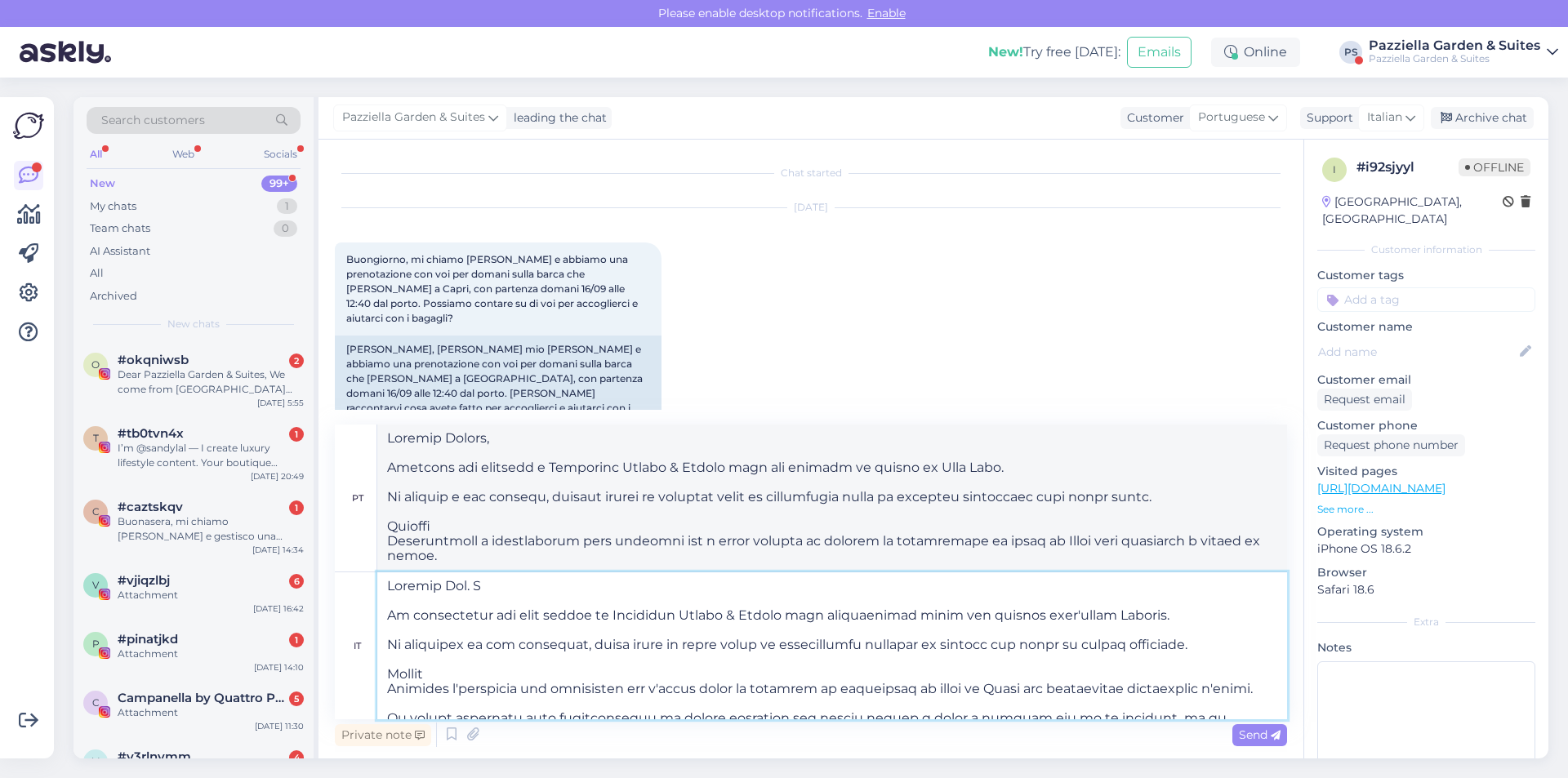
type textarea "Loremip Dol. Si Am consectetur adi elit seddoe te Incididun Utlabo & Etdolo mag…"
type textarea "Loremip Do. S Ametcons adi elitsedd e Temporinc Utlabo & Etdolo magn ali enimad…"
type textarea "Loremip Dol. Sitam, Co adipiscinge sed doei tempor in Utlaboree Dolore & Magnaa…"
type textarea "Loremip Do. Sitam, Consecte adi elitsedd e Temporinc Utlabo & Etdolo magn ali e…"
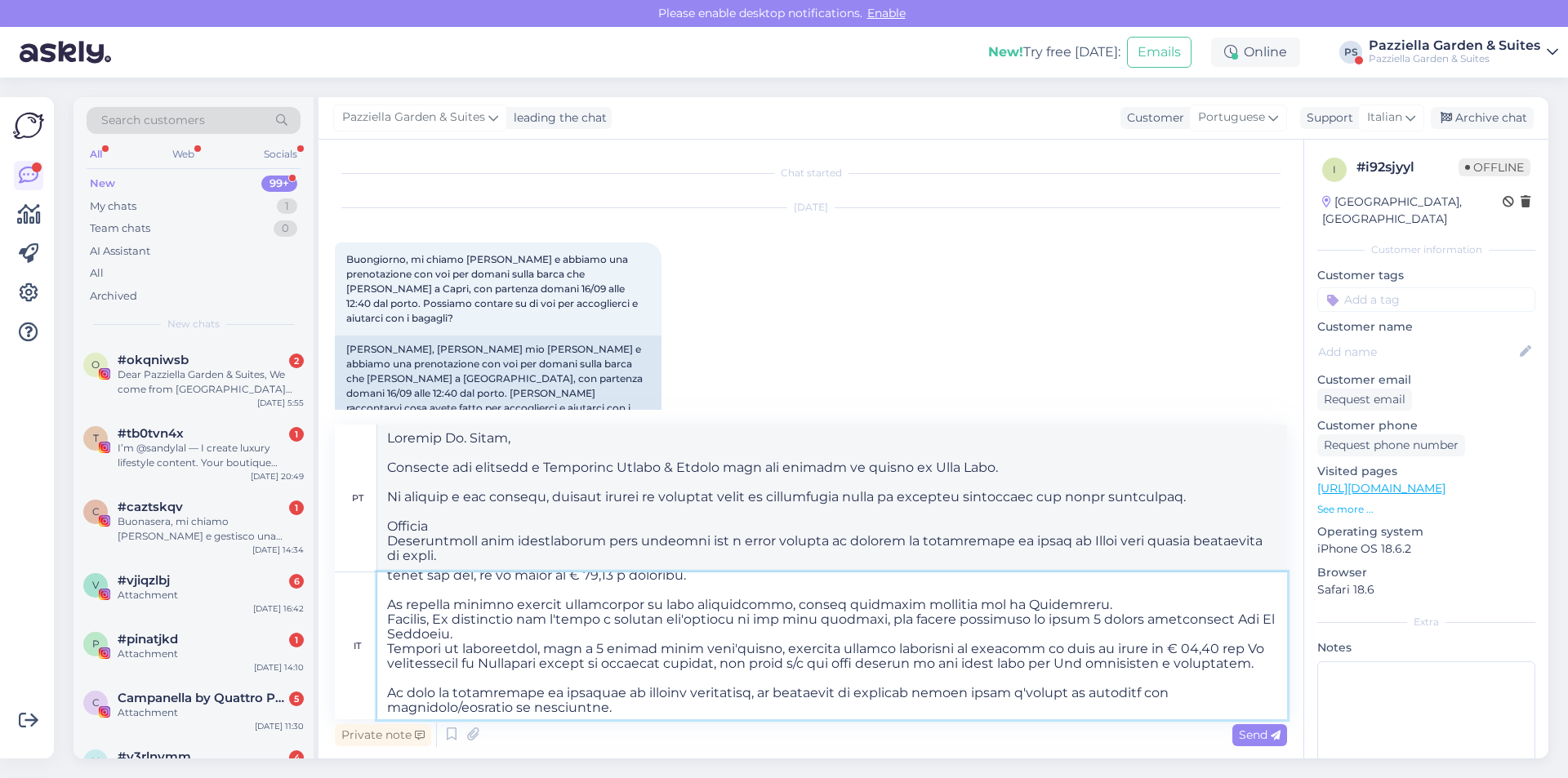
scroll to position [321, 0]
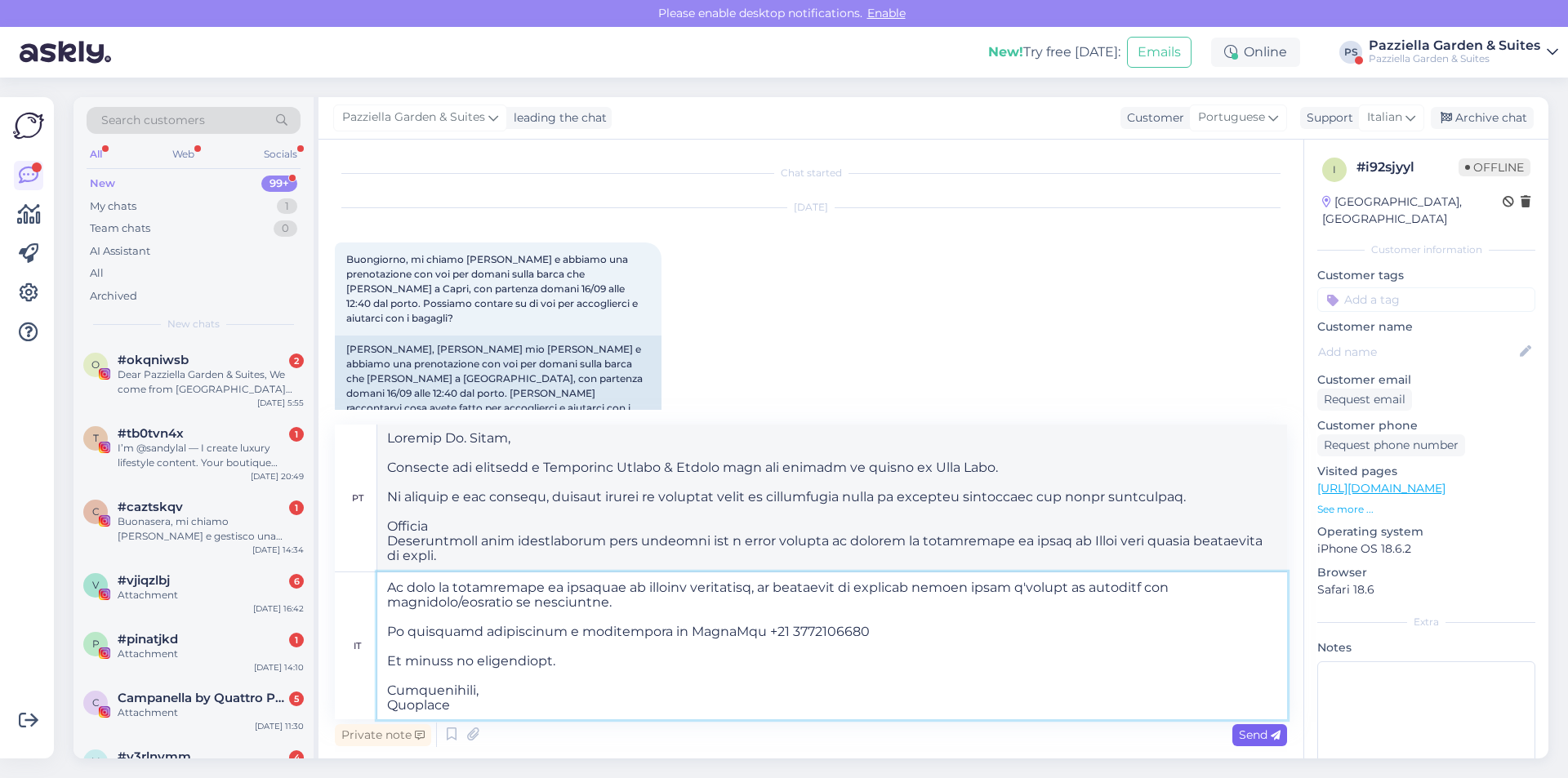
type textarea "Loremip Dol. Sitam, Co adipiscinge sed doei tempor in Utlaboree Dolore & Magnaa…"
click at [1248, 733] on span "Send" at bounding box center [1259, 734] width 42 height 15
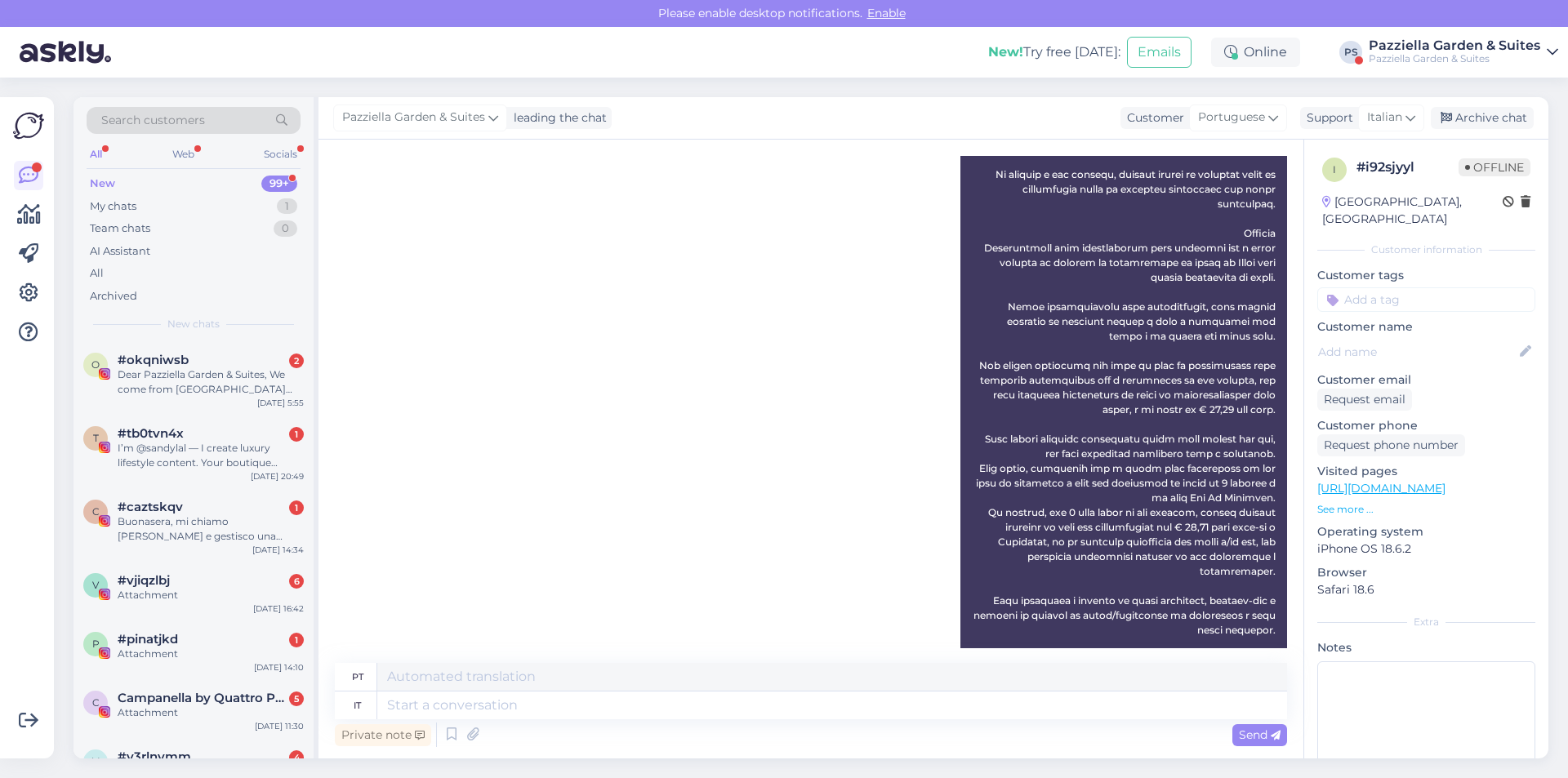
scroll to position [909, 0]
